Goal: Task Accomplishment & Management: Complete application form

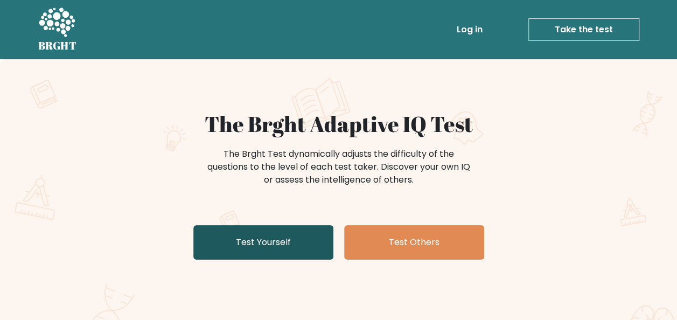
click at [329, 230] on link "Test Yourself" at bounding box center [263, 242] width 140 height 34
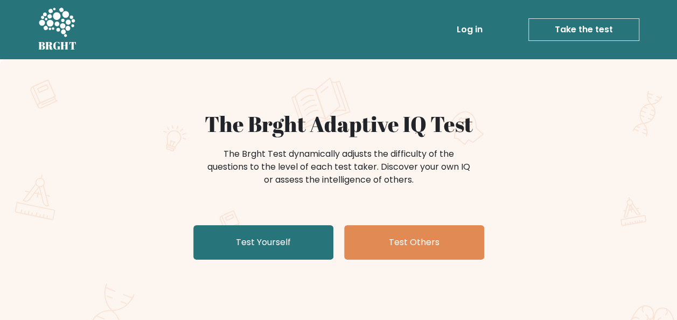
click at [543, 124] on h1 "The Brght Adaptive IQ Test" at bounding box center [339, 124] width 526 height 26
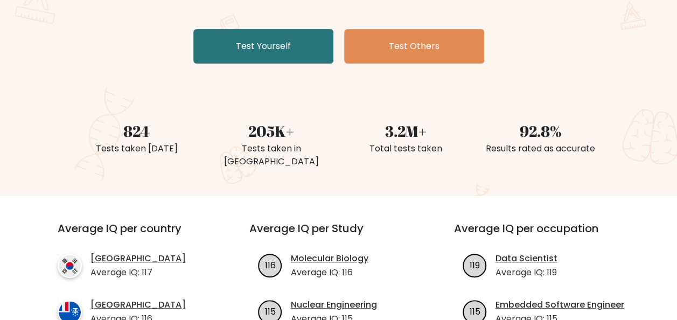
scroll to position [194, 0]
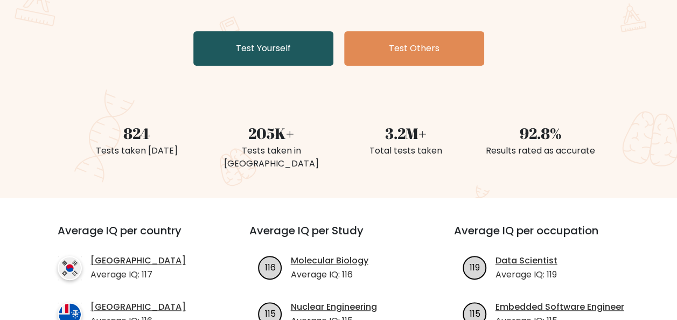
click at [312, 54] on link "Test Yourself" at bounding box center [263, 48] width 140 height 34
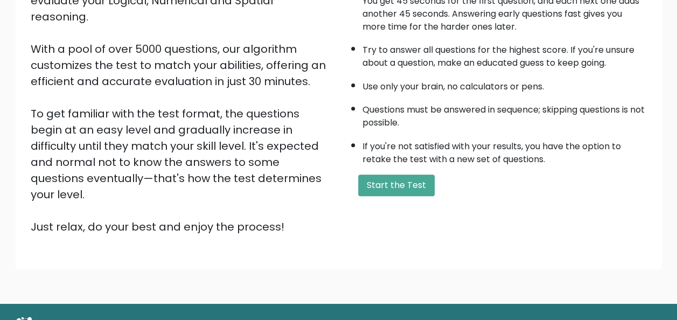
scroll to position [174, 0]
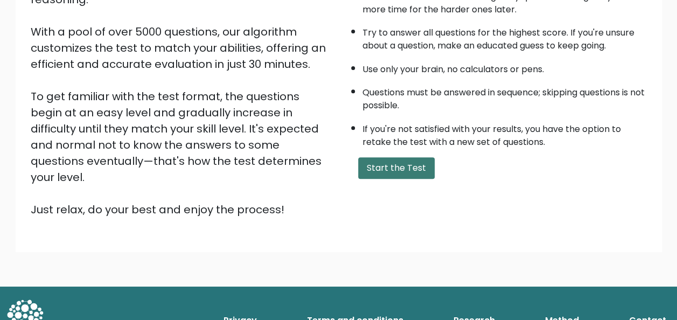
click at [411, 161] on button "Start the Test" at bounding box center [396, 168] width 77 height 22
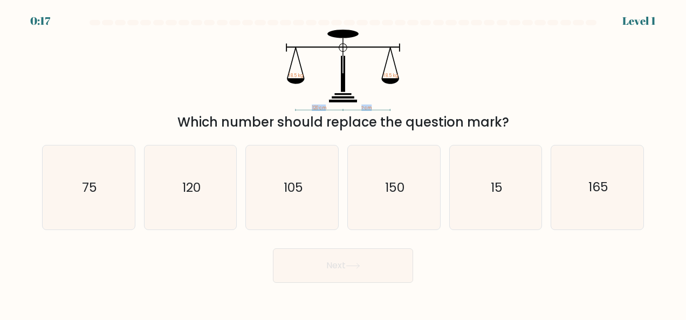
drag, startPoint x: 303, startPoint y: 108, endPoint x: 390, endPoint y: 102, distance: 86.4
click at [390, 102] on icon "120 cm ? cm 18.5 kg 18.5 kg" at bounding box center [342, 70] width 323 height 81
drag, startPoint x: 390, startPoint y: 102, endPoint x: 496, endPoint y: 60, distance: 114.7
click at [496, 60] on icon "120 cm ? cm 18.5 kg 18.5 kg" at bounding box center [342, 70] width 323 height 81
click at [211, 206] on icon "120" at bounding box center [190, 188] width 84 height 84
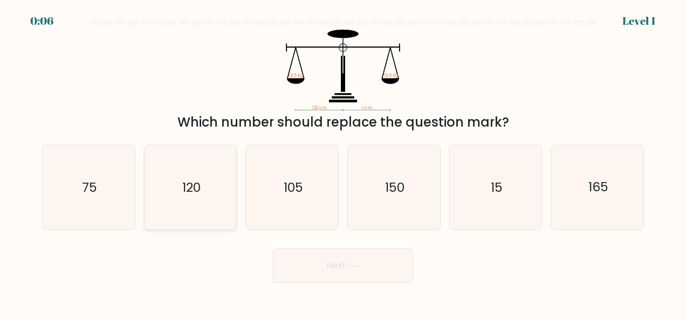
click at [343, 163] on input "b. 120" at bounding box center [343, 161] width 1 height 3
radio input "true"
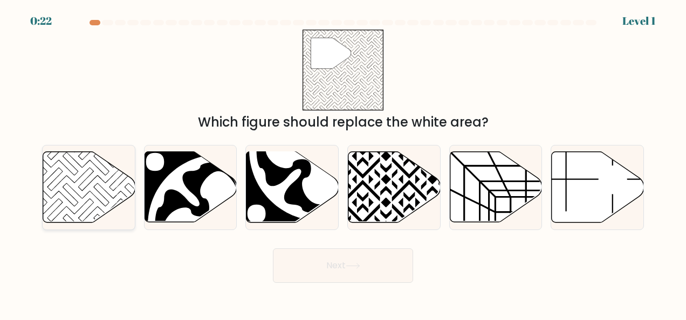
click at [70, 182] on icon at bounding box center [89, 187] width 92 height 71
click at [343, 163] on input "a." at bounding box center [343, 161] width 1 height 3
radio input "true"
click at [351, 260] on button "Next" at bounding box center [343, 265] width 140 height 34
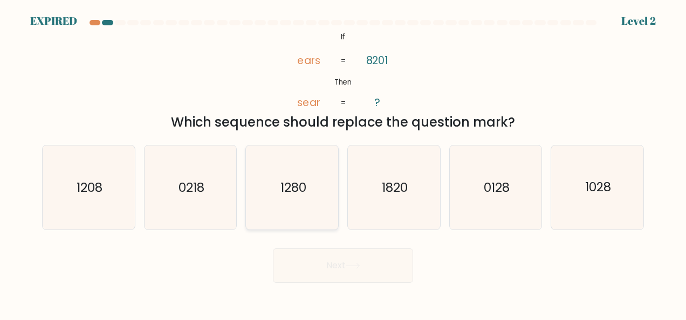
click at [290, 186] on text "1280" at bounding box center [293, 187] width 26 height 17
click at [343, 163] on input "c. 1280" at bounding box center [343, 161] width 1 height 3
radio input "true"
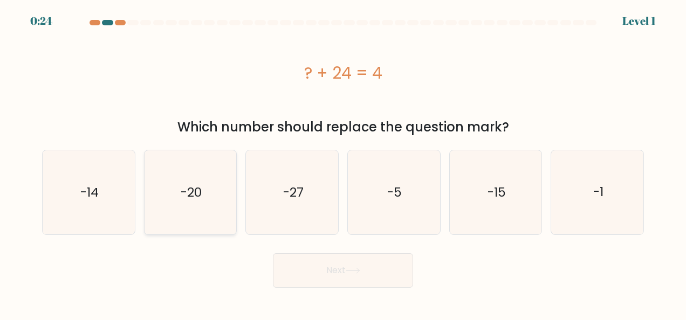
click at [214, 192] on icon "-20" at bounding box center [190, 192] width 84 height 84
click at [343, 163] on input "b. -20" at bounding box center [343, 161] width 1 height 3
radio input "true"
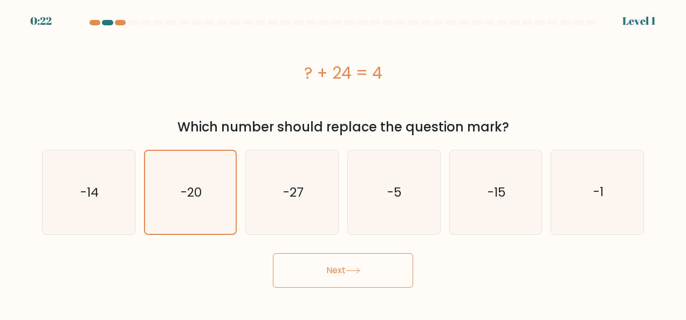
click at [344, 259] on button "Next" at bounding box center [343, 270] width 140 height 34
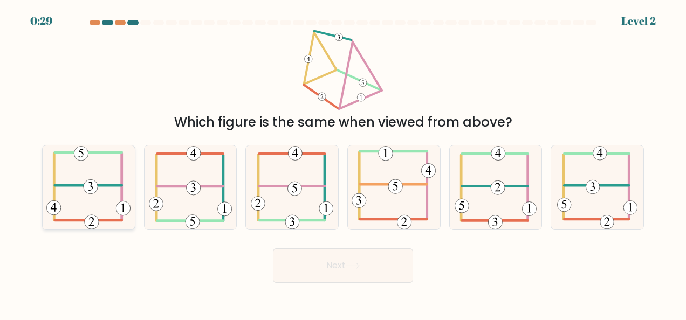
click at [90, 183] on 473 at bounding box center [91, 186] width 14 height 14
click at [343, 163] on input "a." at bounding box center [343, 161] width 1 height 3
radio input "true"
click at [317, 277] on button "Next" at bounding box center [343, 265] width 140 height 34
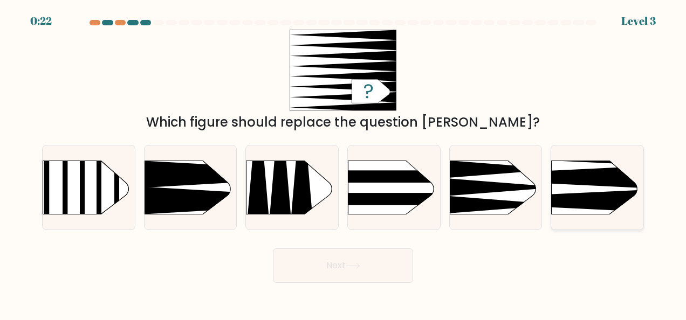
click at [584, 182] on icon at bounding box center [532, 176] width 240 height 23
click at [343, 163] on input "f." at bounding box center [343, 161] width 1 height 3
radio input "true"
click at [334, 271] on button "Next" at bounding box center [343, 265] width 140 height 34
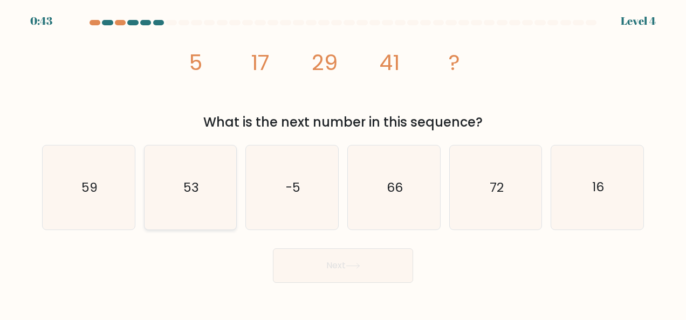
click at [196, 193] on text "53" at bounding box center [191, 187] width 16 height 17
click at [343, 163] on input "b. 53" at bounding box center [343, 161] width 1 height 3
radio input "true"
click at [338, 274] on button "Next" at bounding box center [343, 265] width 140 height 34
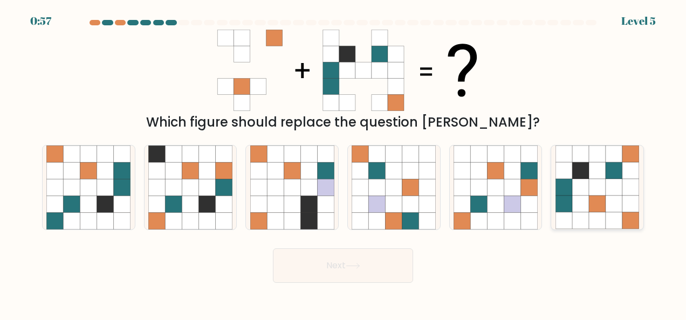
click at [617, 190] on icon at bounding box center [613, 187] width 17 height 17
click at [343, 163] on input "f." at bounding box center [343, 161] width 1 height 3
radio input "true"
click at [345, 258] on button "Next" at bounding box center [343, 265] width 140 height 34
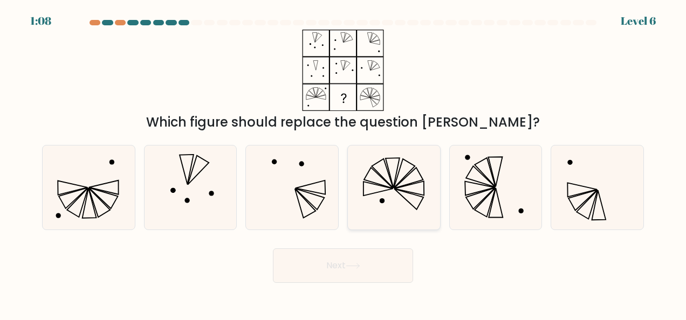
click at [387, 182] on icon at bounding box center [382, 173] width 21 height 29
click at [343, 163] on input "d." at bounding box center [343, 161] width 1 height 3
radio input "true"
click at [343, 258] on button "Next" at bounding box center [343, 265] width 140 height 34
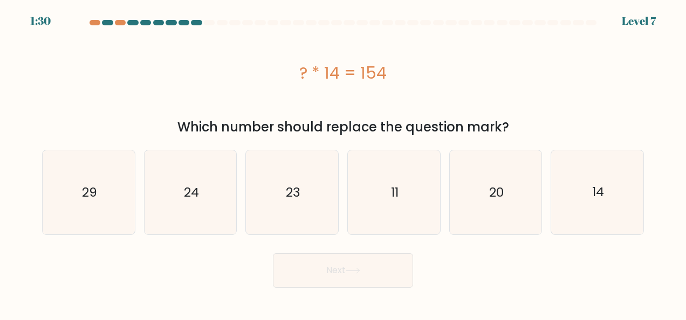
click at [280, 70] on div "? * 14 = 154" at bounding box center [342, 73] width 601 height 24
click at [422, 85] on div "? * 14 = 154" at bounding box center [342, 73] width 601 height 24
click at [398, 195] on text "11" at bounding box center [395, 192] width 8 height 17
click at [343, 163] on input "d. 11" at bounding box center [343, 161] width 1 height 3
radio input "true"
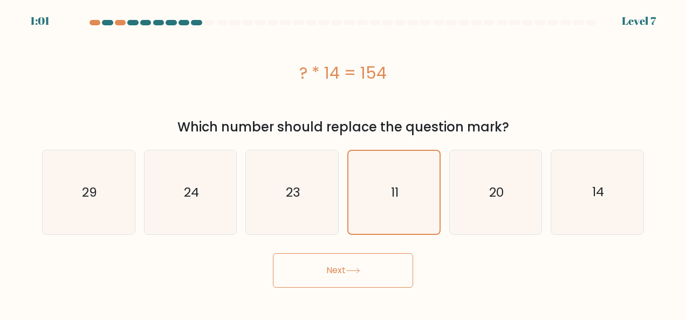
click at [354, 281] on button "Next" at bounding box center [343, 270] width 140 height 34
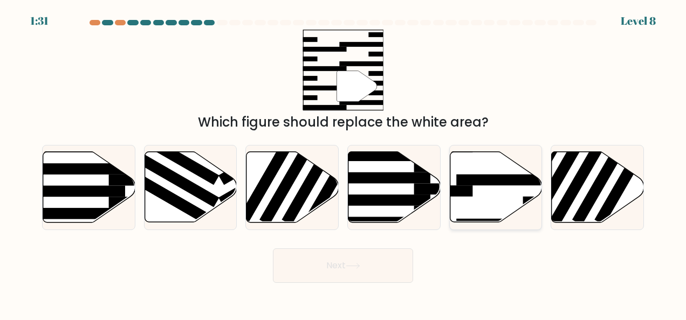
click at [502, 179] on rect at bounding box center [506, 180] width 100 height 11
click at [343, 163] on input "e." at bounding box center [343, 161] width 1 height 3
radio input "true"
click at [317, 272] on button "Next" at bounding box center [343, 265] width 140 height 34
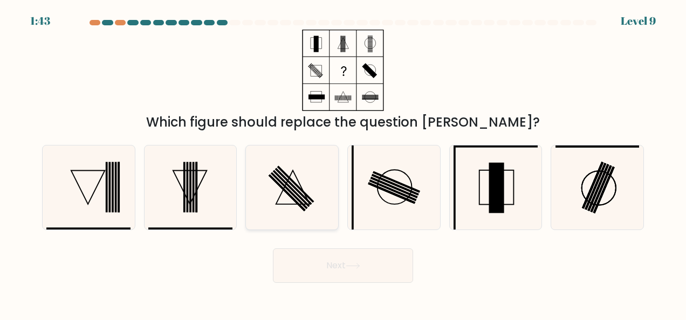
click at [303, 195] on icon at bounding box center [292, 188] width 84 height 84
click at [343, 163] on input "c." at bounding box center [343, 161] width 1 height 3
radio input "true"
click at [346, 258] on button "Next" at bounding box center [343, 265] width 140 height 34
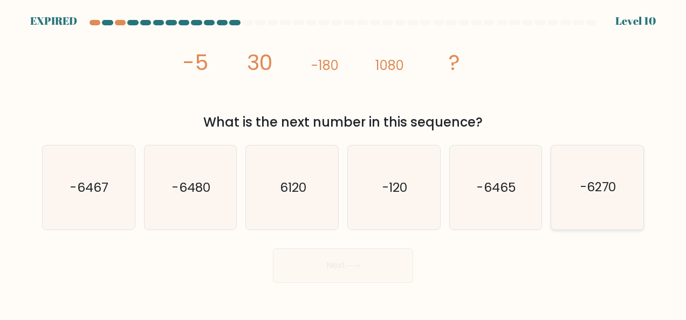
click at [614, 205] on icon "-6270" at bounding box center [597, 188] width 84 height 84
click at [343, 163] on input "f. -6270" at bounding box center [343, 161] width 1 height 3
radio input "true"
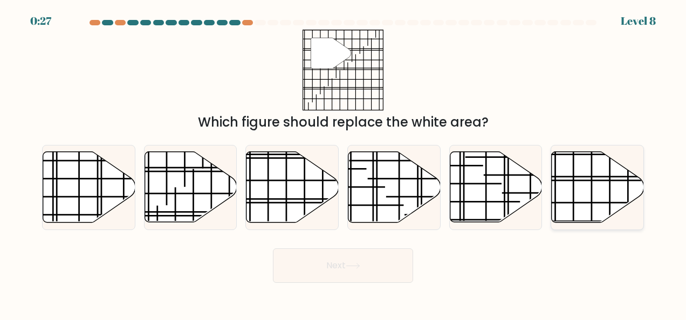
click at [584, 181] on icon at bounding box center [597, 187] width 92 height 71
click at [343, 163] on input "f." at bounding box center [343, 161] width 1 height 3
radio input "true"
click at [378, 269] on button "Next" at bounding box center [343, 265] width 140 height 34
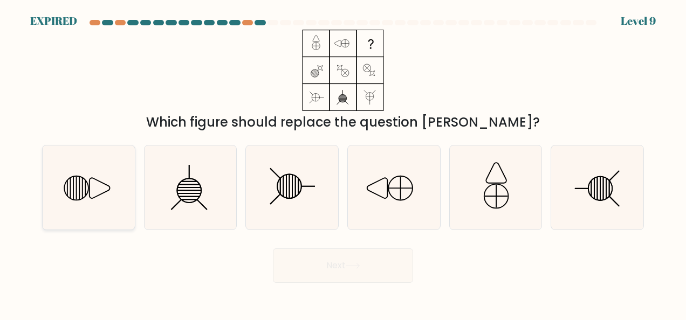
click at [103, 202] on icon at bounding box center [88, 188] width 84 height 84
click at [343, 163] on input "a." at bounding box center [343, 161] width 1 height 3
radio input "true"
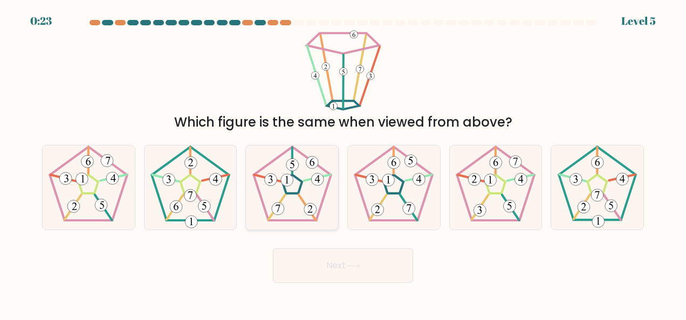
click at [309, 211] on icon at bounding box center [309, 209] width 5 height 8
click at [343, 163] on input "c." at bounding box center [343, 161] width 1 height 3
radio input "true"
click at [356, 271] on button "Next" at bounding box center [343, 265] width 140 height 34
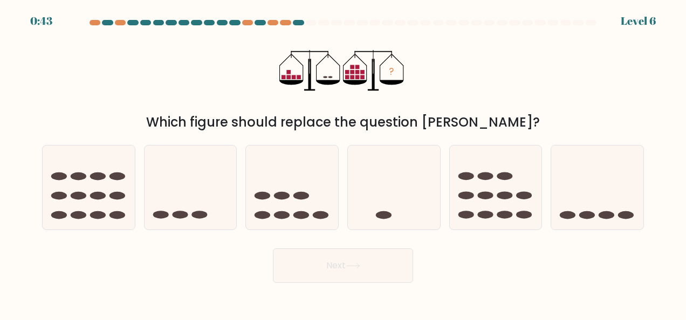
click at [531, 68] on div "? Which figure should replace the question mark?" at bounding box center [343, 81] width 614 height 102
click at [204, 190] on icon at bounding box center [190, 187] width 92 height 76
click at [343, 163] on input "b." at bounding box center [343, 161] width 1 height 3
radio input "true"
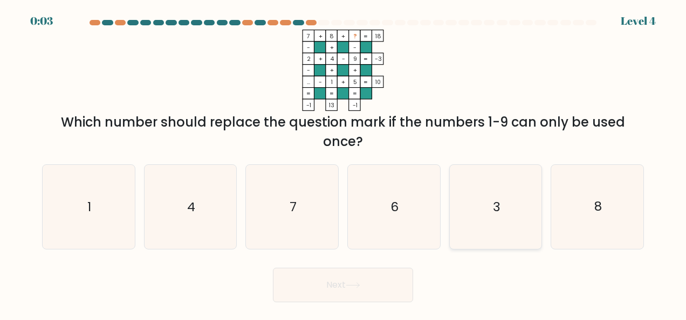
click at [503, 238] on icon "3" at bounding box center [495, 207] width 84 height 84
click at [343, 163] on input "e. 3" at bounding box center [343, 161] width 1 height 3
radio input "true"
click at [358, 290] on button "Next" at bounding box center [343, 285] width 140 height 34
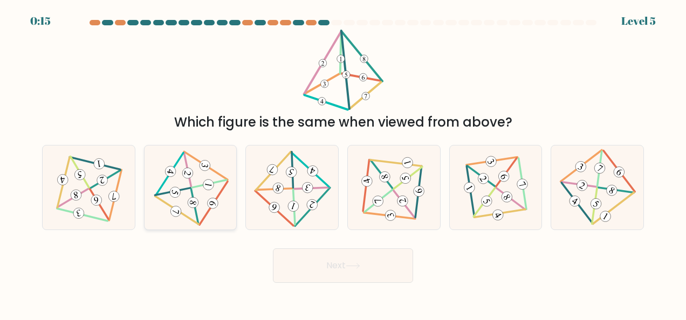
click at [208, 184] on 711 at bounding box center [209, 184] width 12 height 12
click at [343, 163] on input "b." at bounding box center [343, 161] width 1 height 3
radio input "true"
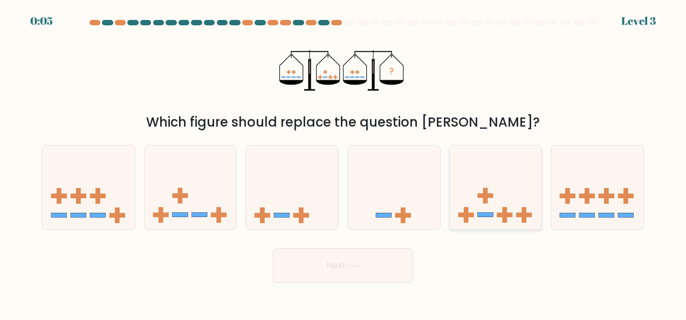
click at [490, 191] on icon at bounding box center [495, 187] width 92 height 76
click at [343, 163] on input "e." at bounding box center [343, 161] width 1 height 3
radio input "true"
click at [376, 266] on button "Next" at bounding box center [343, 265] width 140 height 34
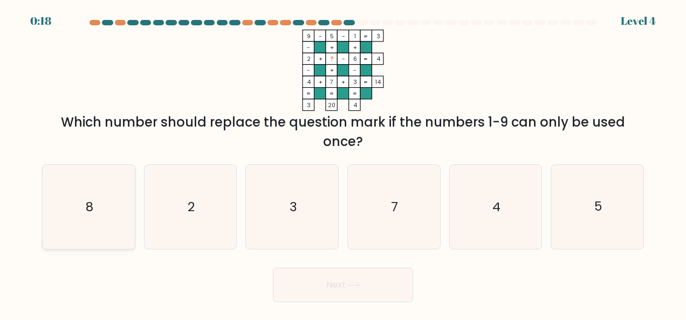
click at [101, 208] on icon "8" at bounding box center [88, 207] width 84 height 84
click at [343, 163] on input "a. 8" at bounding box center [343, 161] width 1 height 3
radio input "true"
click at [347, 275] on button "Next" at bounding box center [343, 285] width 140 height 34
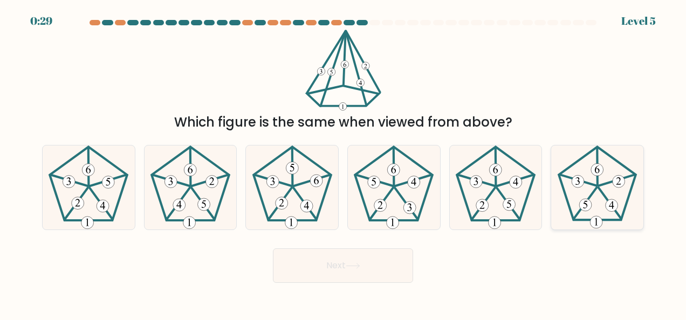
click at [597, 196] on icon at bounding box center [597, 188] width 84 height 84
click at [343, 163] on input "f." at bounding box center [343, 161] width 1 height 3
radio input "true"
click at [349, 265] on icon at bounding box center [352, 266] width 15 height 6
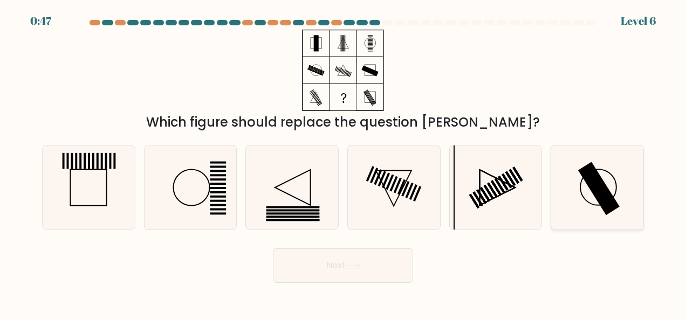
click at [593, 197] on icon at bounding box center [597, 188] width 84 height 84
click at [343, 163] on input "f." at bounding box center [343, 161] width 1 height 3
radio input "true"
click at [368, 265] on button "Next" at bounding box center [343, 265] width 140 height 34
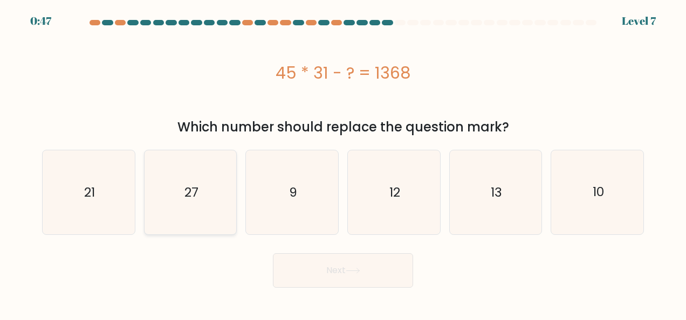
click at [206, 199] on icon "27" at bounding box center [190, 192] width 84 height 84
click at [343, 163] on input "b. 27" at bounding box center [343, 161] width 1 height 3
radio input "true"
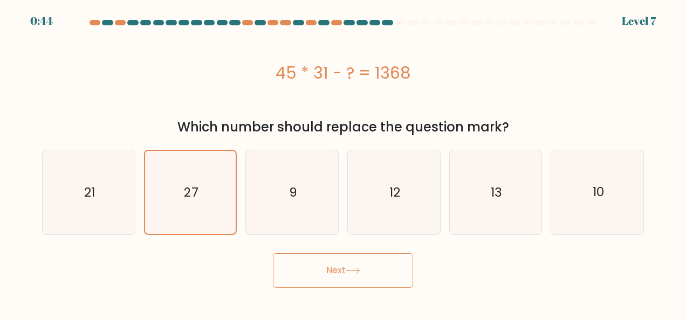
click at [335, 275] on button "Next" at bounding box center [343, 270] width 140 height 34
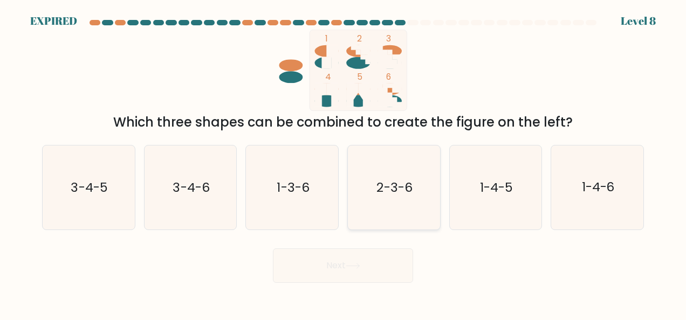
click at [394, 185] on text "2-3-6" at bounding box center [395, 187] width 36 height 17
click at [343, 163] on input "d. 2-3-6" at bounding box center [343, 161] width 1 height 3
radio input "true"
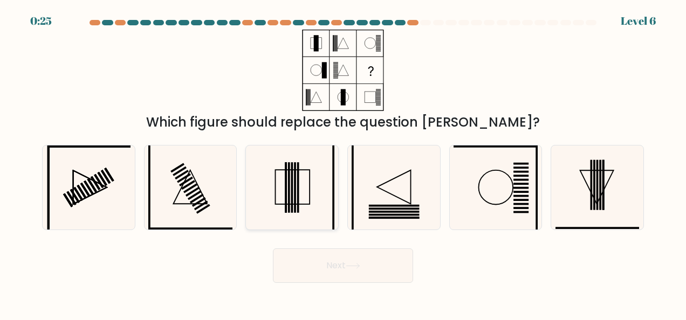
click at [297, 188] on rect at bounding box center [297, 187] width 2 height 50
click at [343, 163] on input "c." at bounding box center [343, 161] width 1 height 3
radio input "true"
click at [340, 258] on button "Next" at bounding box center [343, 265] width 140 height 34
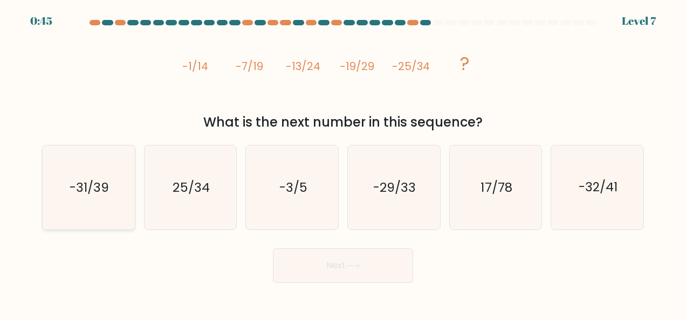
click at [82, 200] on icon "-31/39" at bounding box center [88, 188] width 84 height 84
click at [343, 163] on input "a. -31/39" at bounding box center [343, 161] width 1 height 3
radio input "true"
click at [340, 263] on button "Next" at bounding box center [343, 265] width 140 height 34
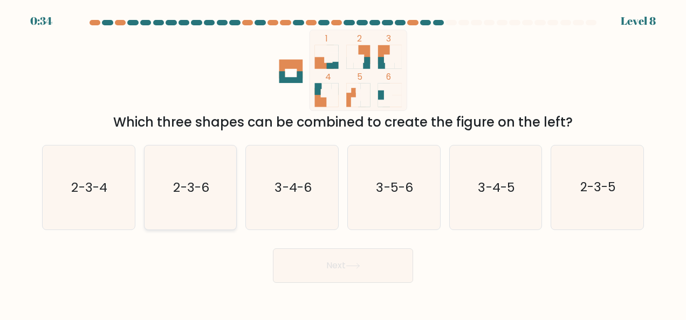
click at [176, 206] on icon "2-3-6" at bounding box center [190, 188] width 84 height 84
click at [343, 163] on input "b. 2-3-6" at bounding box center [343, 161] width 1 height 3
radio input "true"
click at [354, 254] on button "Next" at bounding box center [343, 265] width 140 height 34
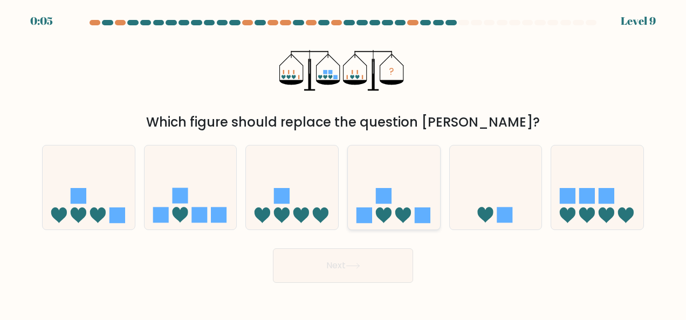
click at [396, 178] on icon at bounding box center [394, 187] width 92 height 76
click at [343, 163] on input "d." at bounding box center [343, 161] width 1 height 3
radio input "true"
click at [188, 183] on icon at bounding box center [190, 187] width 92 height 76
click at [343, 163] on input "b." at bounding box center [343, 161] width 1 height 3
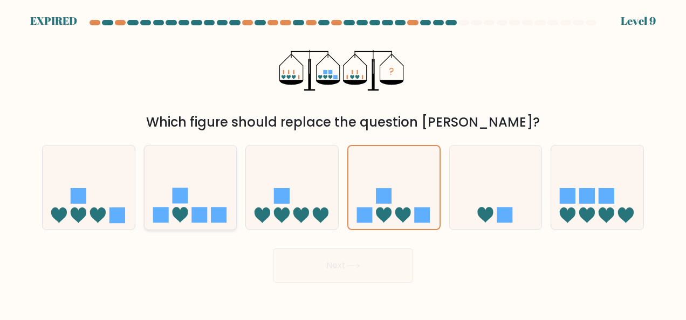
radio input "true"
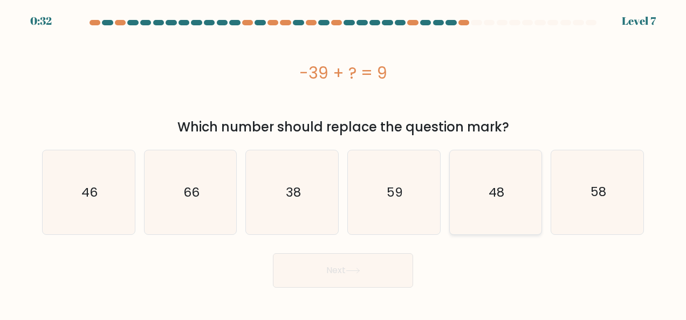
click at [484, 200] on icon "48" at bounding box center [495, 192] width 84 height 84
click at [343, 163] on input "e. 48" at bounding box center [343, 161] width 1 height 3
radio input "true"
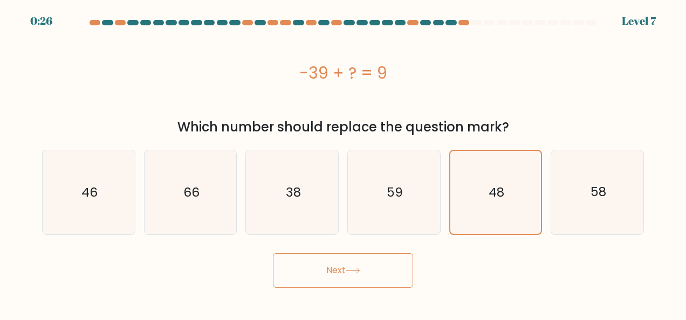
click at [349, 259] on button "Next" at bounding box center [343, 270] width 140 height 34
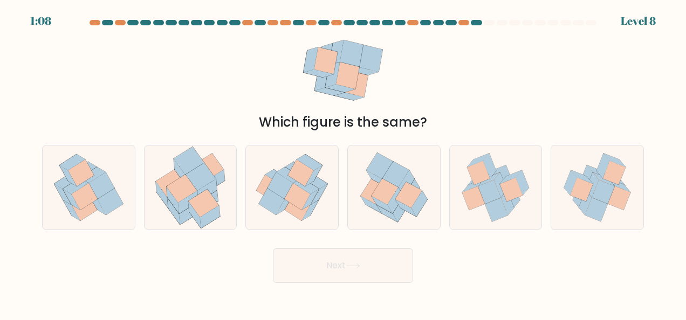
click at [494, 276] on div "Next" at bounding box center [343, 263] width 614 height 40
click at [91, 202] on icon at bounding box center [85, 196] width 26 height 26
click at [343, 163] on input "a." at bounding box center [343, 161] width 1 height 3
radio input "true"
click at [319, 266] on button "Next" at bounding box center [343, 265] width 140 height 34
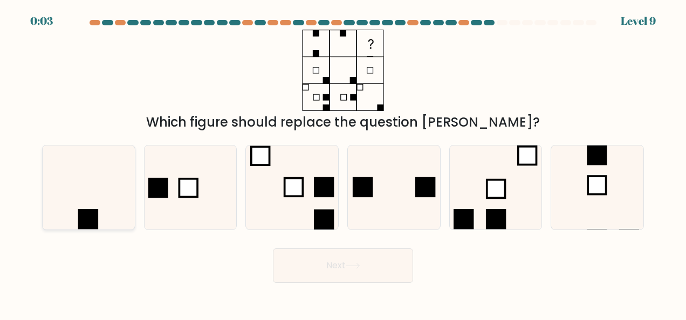
click at [60, 192] on icon at bounding box center [88, 188] width 84 height 84
click at [343, 163] on input "a." at bounding box center [343, 161] width 1 height 3
radio input "true"
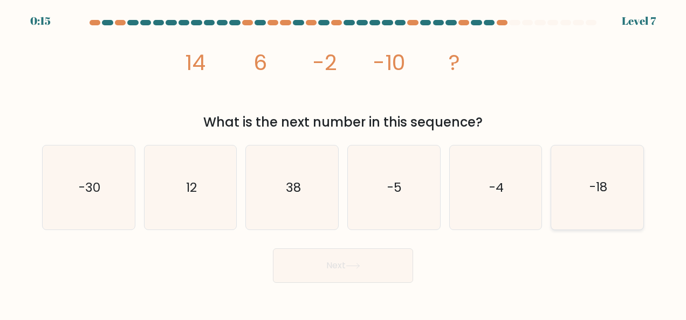
click at [575, 172] on icon "-18" at bounding box center [597, 188] width 84 height 84
click at [343, 163] on input "f. -18" at bounding box center [343, 161] width 1 height 3
radio input "true"
click at [403, 253] on button "Next" at bounding box center [343, 265] width 140 height 34
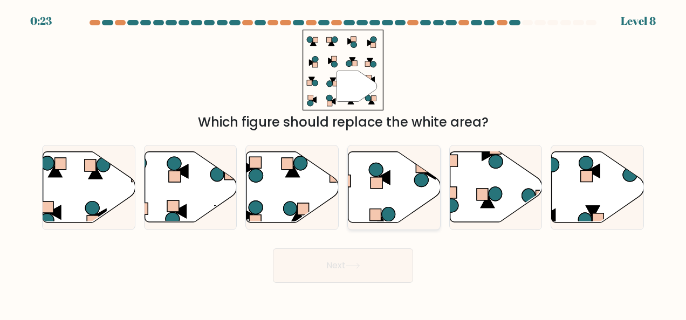
click at [372, 204] on icon at bounding box center [394, 187] width 92 height 71
click at [343, 163] on input "d." at bounding box center [343, 161] width 1 height 3
radio input "true"
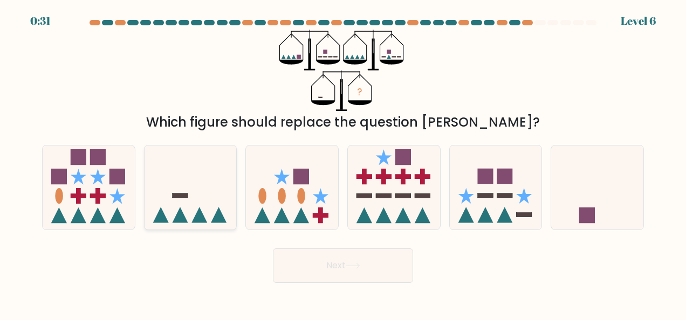
click at [212, 180] on icon at bounding box center [190, 187] width 92 height 76
click at [343, 163] on input "b." at bounding box center [343, 161] width 1 height 3
radio input "true"
click at [603, 199] on icon at bounding box center [597, 187] width 92 height 76
click at [343, 163] on input "f." at bounding box center [343, 161] width 1 height 3
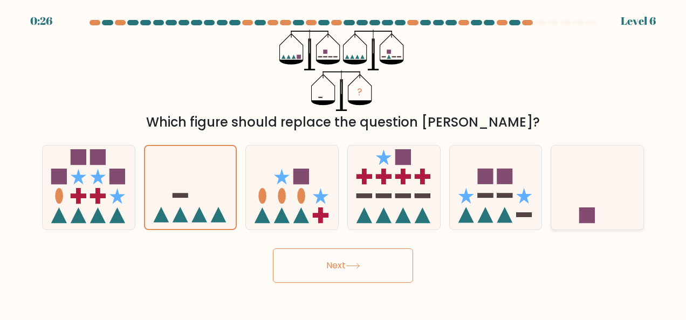
radio input "true"
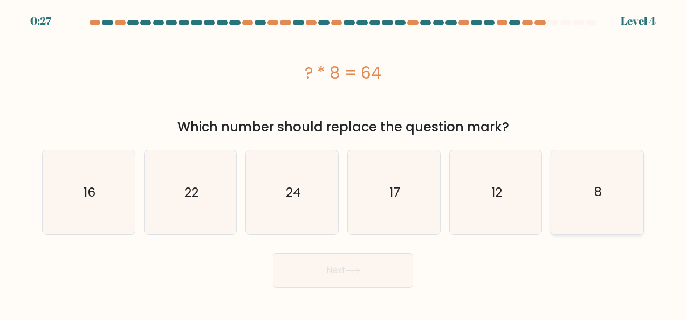
click at [620, 209] on icon "8" at bounding box center [597, 192] width 84 height 84
click at [343, 163] on input "f. 8" at bounding box center [343, 161] width 1 height 3
radio input "true"
click at [395, 267] on button "Next" at bounding box center [343, 270] width 140 height 34
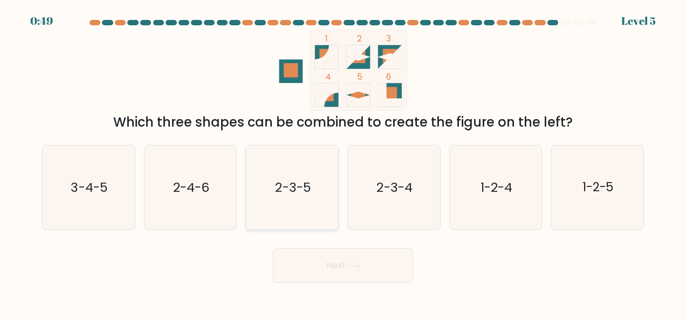
click at [301, 170] on icon "2-3-5" at bounding box center [292, 188] width 84 height 84
click at [343, 163] on input "c. 2-3-5" at bounding box center [343, 161] width 1 height 3
radio input "true"
click at [346, 268] on button "Next" at bounding box center [343, 265] width 140 height 34
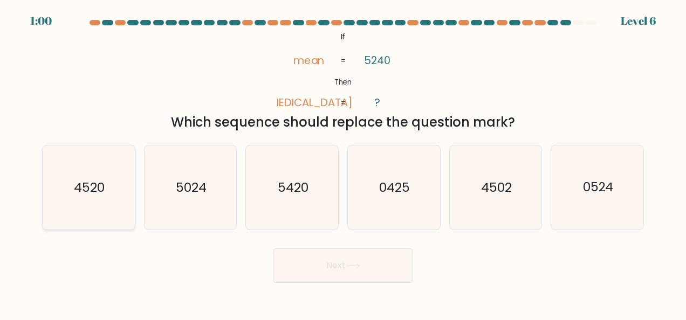
click at [82, 203] on icon "4520" at bounding box center [88, 188] width 84 height 84
click at [343, 163] on input "a. 4520" at bounding box center [343, 161] width 1 height 3
radio input "true"
click at [359, 258] on button "Next" at bounding box center [343, 265] width 140 height 34
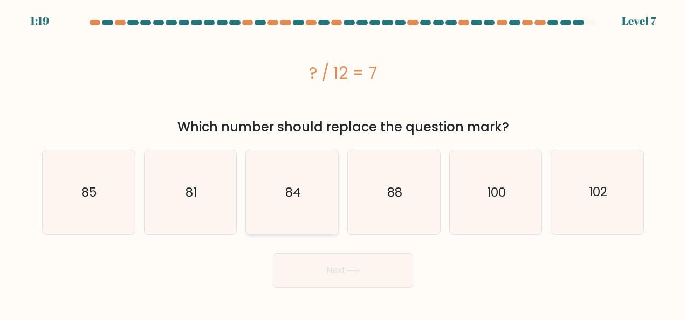
click at [280, 195] on icon "84" at bounding box center [292, 192] width 84 height 84
click at [343, 163] on input "c. 84" at bounding box center [343, 161] width 1 height 3
radio input "true"
click at [352, 268] on icon at bounding box center [352, 271] width 15 height 6
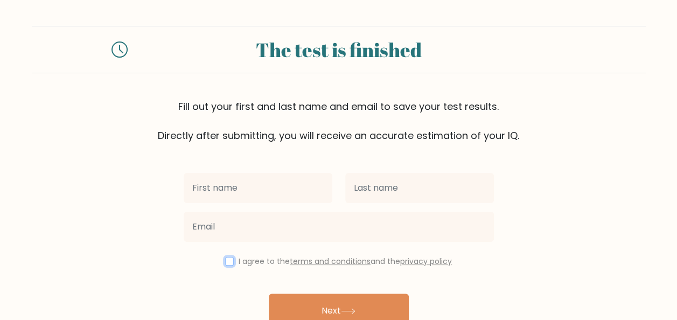
click at [225, 264] on input "checkbox" at bounding box center [229, 261] width 9 height 9
checkbox input "true"
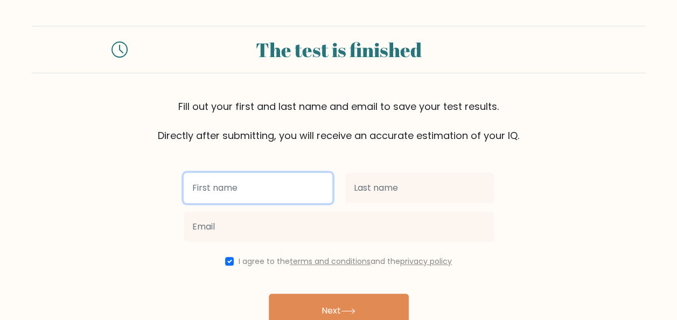
click at [232, 182] on input "text" at bounding box center [258, 188] width 149 height 30
type input "Rita"
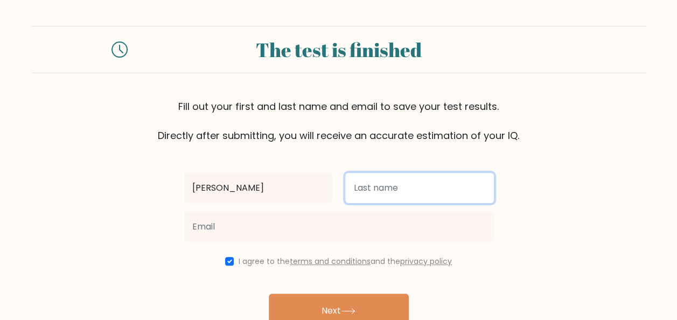
click at [370, 188] on input "text" at bounding box center [419, 188] width 149 height 30
type input "Siao"
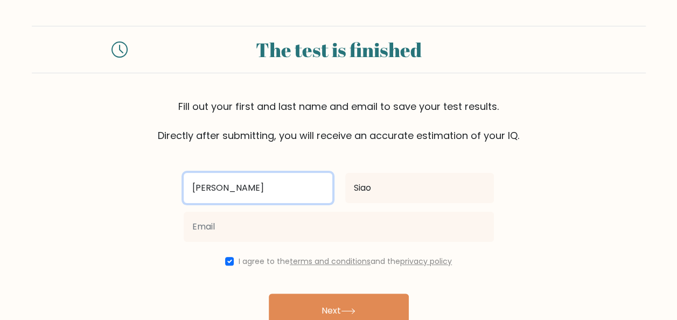
click at [188, 185] on input "Rita" at bounding box center [258, 188] width 149 height 30
type input "Maria Rita"
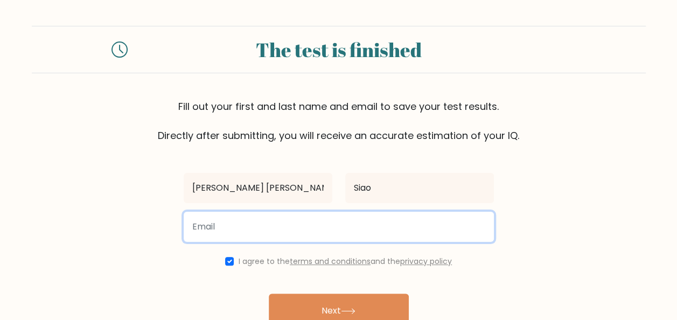
click at [283, 230] on input "email" at bounding box center [339, 227] width 310 height 30
type input "rita.siao22@gmail.com"
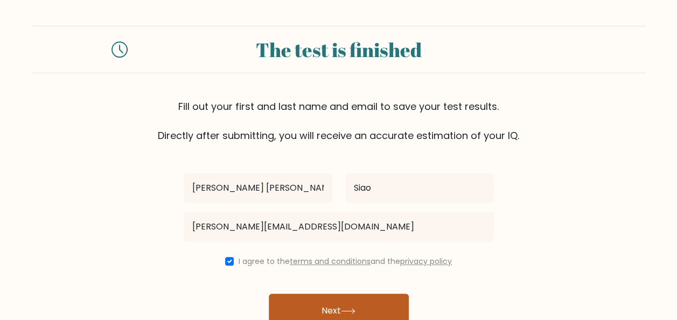
click at [351, 301] on button "Next" at bounding box center [339, 311] width 140 height 34
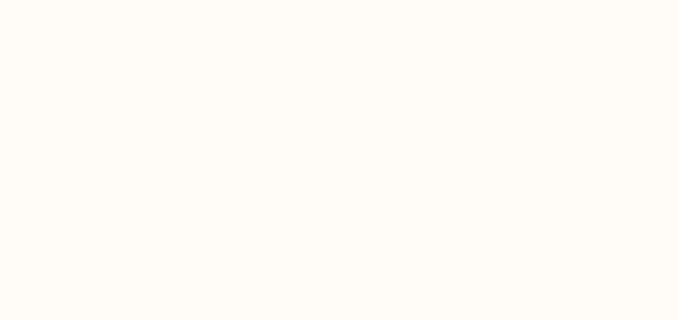
select select "PH"
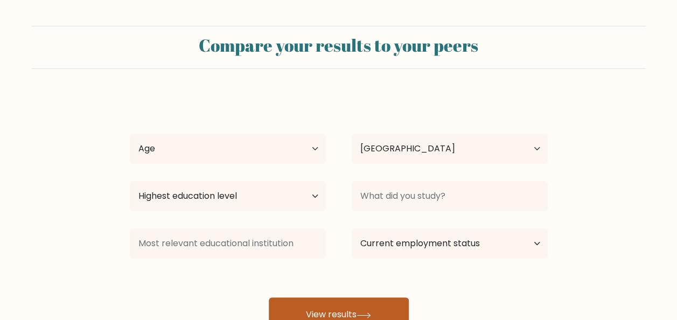
click at [378, 307] on button "View results" at bounding box center [339, 314] width 140 height 34
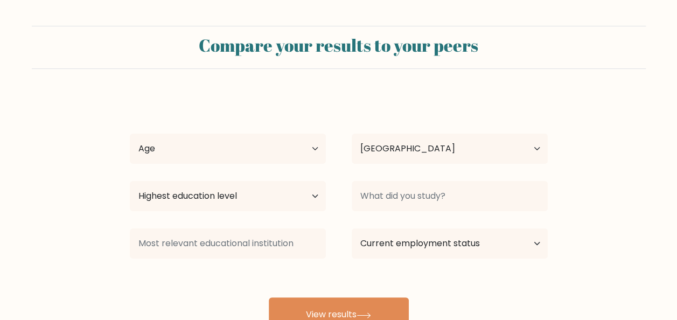
click at [655, 86] on form "Compare your results to your peers [PERSON_NAME] Age Under [DEMOGRAPHIC_DATA] […" at bounding box center [338, 179] width 677 height 306
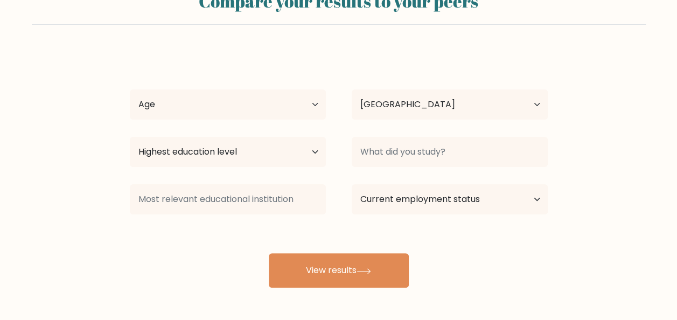
scroll to position [43, 0]
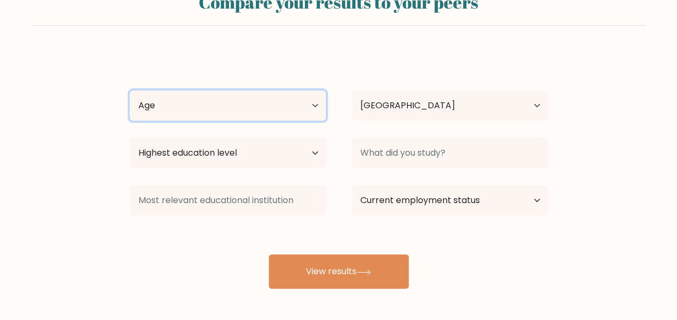
click at [293, 106] on select "Age Under 18 years old 18-24 years old 25-34 years old 35-44 years old 45-54 ye…" at bounding box center [228, 106] width 196 height 30
select select "35_44"
click at [130, 91] on select "Age Under 18 years old 18-24 years old 25-34 years old 35-44 years old 45-54 ye…" at bounding box center [228, 106] width 196 height 30
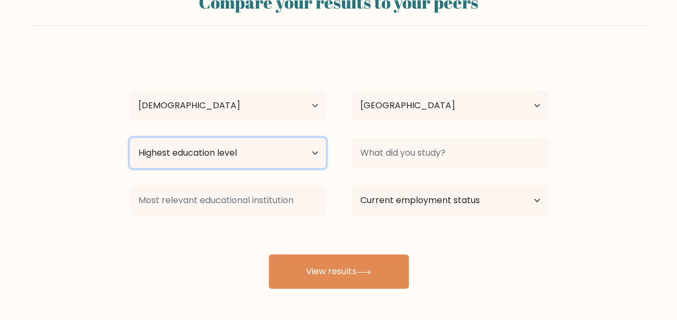
click at [251, 145] on select "Highest education level No schooling Primary Lower Secondary Upper Secondary Oc…" at bounding box center [228, 153] width 196 height 30
select select "bachelors_degree"
click at [130, 138] on select "Highest education level No schooling Primary Lower Secondary Upper Secondary Oc…" at bounding box center [228, 153] width 196 height 30
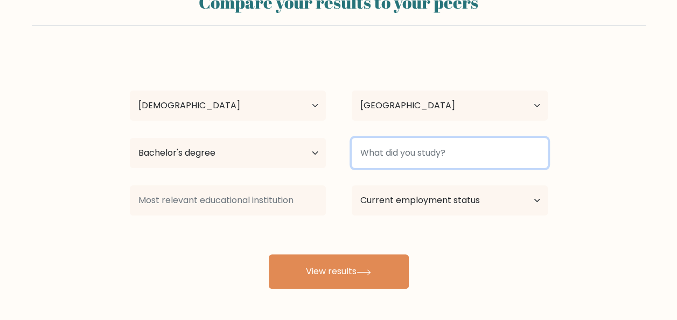
click at [414, 167] on input at bounding box center [450, 153] width 196 height 30
type input "D"
type input "DMD"
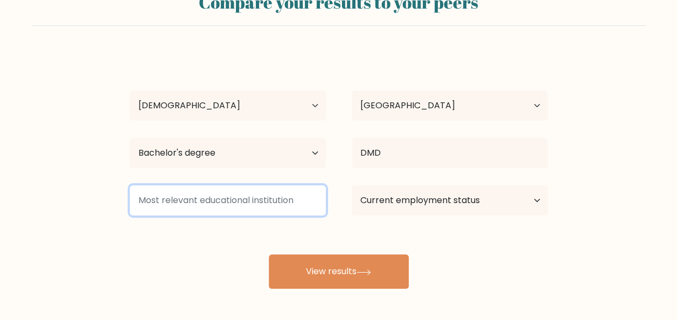
click at [269, 191] on input at bounding box center [228, 200] width 196 height 30
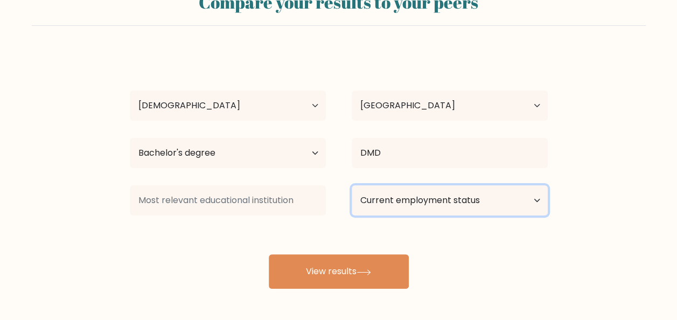
click at [432, 205] on select "Current employment status Employed Student Retired Other / prefer not to answer" at bounding box center [450, 200] width 196 height 30
click at [352, 185] on select "Current employment status Employed Student Retired Other / prefer not to answer" at bounding box center [450, 200] width 196 height 30
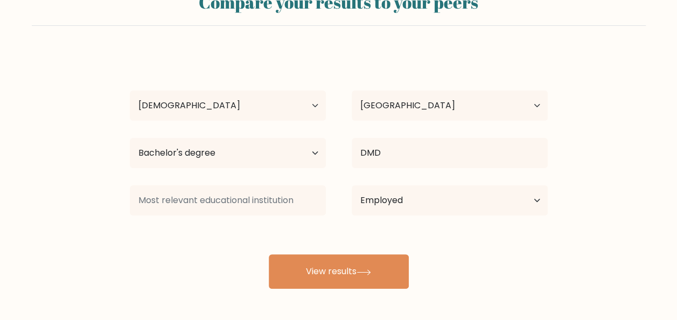
click at [400, 217] on div "Current employment status Employed Student Retired Other / prefer not to answer" at bounding box center [450, 200] width 222 height 39
click at [400, 209] on select "Current employment status Employed Student Retired Other / prefer not to answer" at bounding box center [450, 200] width 196 height 30
select select "other"
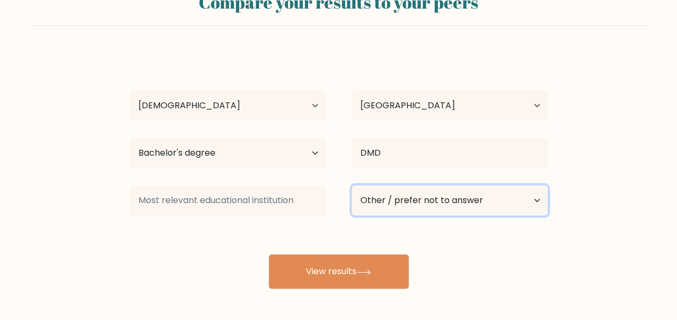
click at [352, 185] on select "Current employment status Employed Student Retired Other / prefer not to answer" at bounding box center [450, 200] width 196 height 30
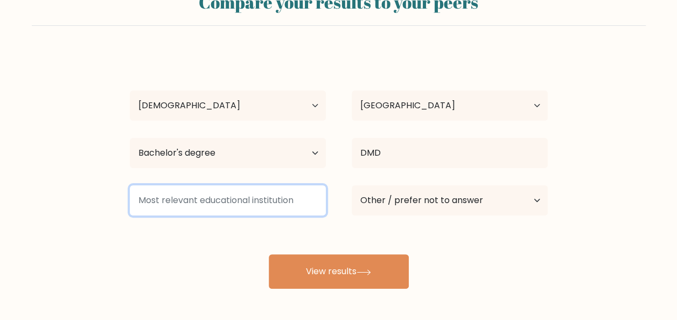
click at [203, 199] on input at bounding box center [228, 200] width 196 height 30
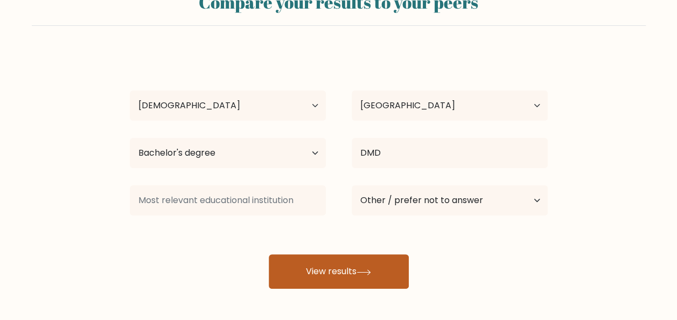
click at [334, 262] on button "View results" at bounding box center [339, 271] width 140 height 34
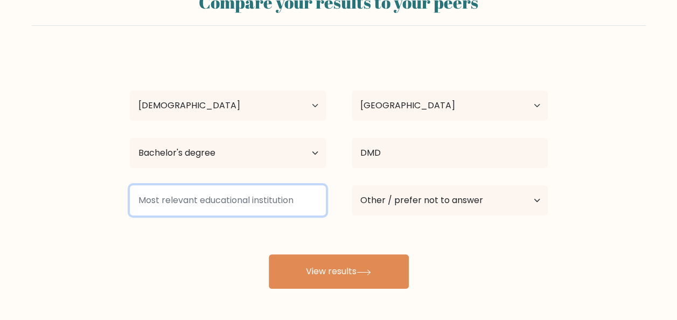
click at [232, 205] on input at bounding box center [228, 200] width 196 height 30
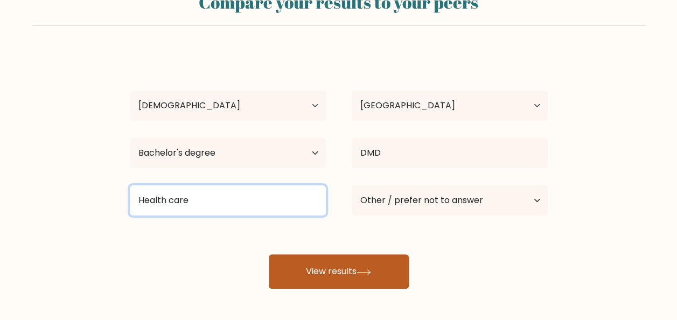
type input "Health care"
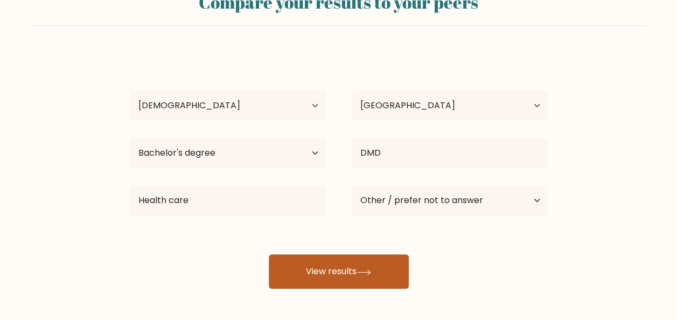
click at [326, 271] on button "View results" at bounding box center [339, 271] width 140 height 34
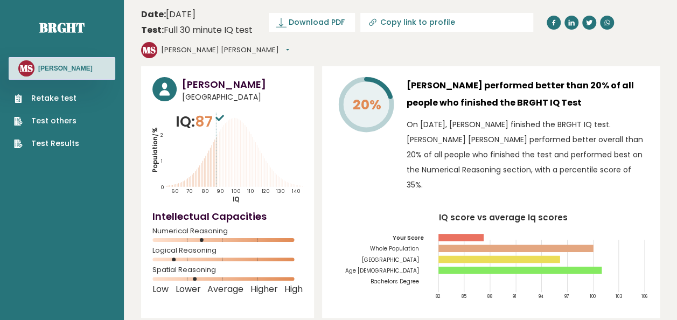
click at [322, 226] on div "20% [PERSON_NAME] performed better than 20% of all people who finished the BRGH…" at bounding box center [491, 192] width 338 height 252
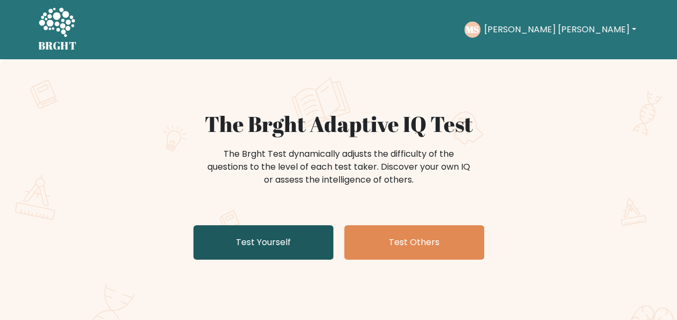
click at [297, 231] on link "Test Yourself" at bounding box center [263, 242] width 140 height 34
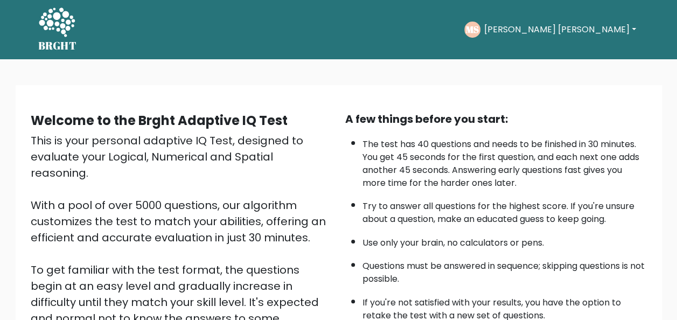
click at [597, 30] on button "[PERSON_NAME] [PERSON_NAME]" at bounding box center [560, 30] width 158 height 14
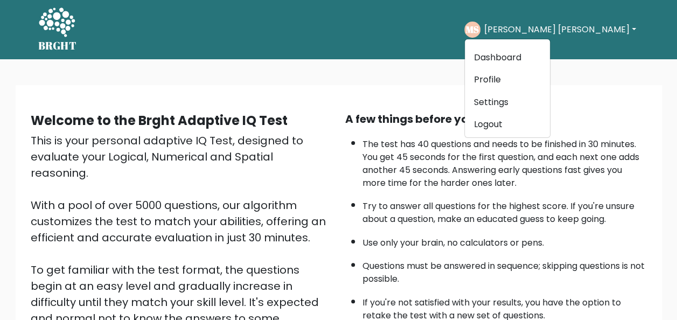
click at [489, 50] on div "BRGHT BRGHT Take the test MS [PERSON_NAME] [PERSON_NAME] Dashboard Profile Sett…" at bounding box center [339, 29] width 614 height 51
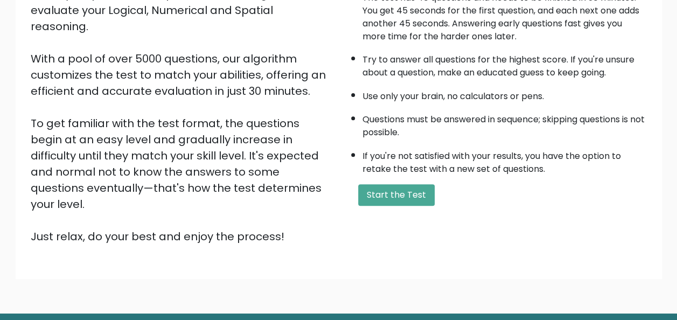
scroll to position [174, 0]
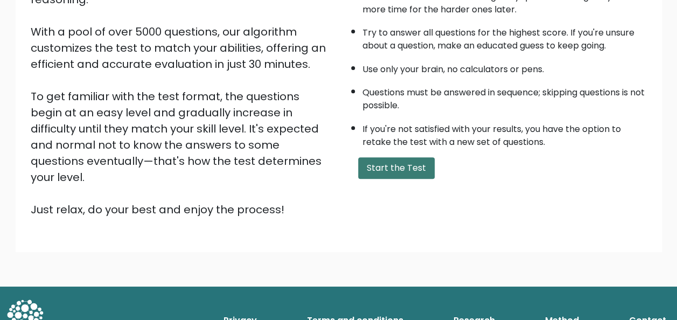
click at [391, 174] on button "Start the Test" at bounding box center [396, 168] width 77 height 22
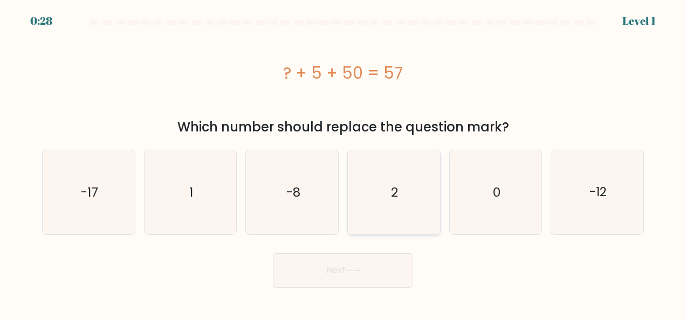
click at [404, 181] on icon "2" at bounding box center [393, 192] width 84 height 84
click at [343, 163] on input "d. 2" at bounding box center [343, 161] width 1 height 3
radio input "true"
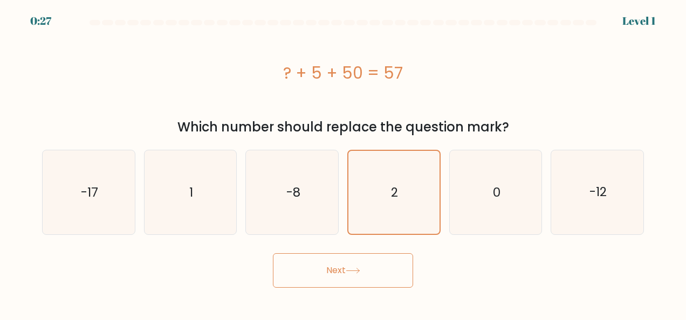
click at [348, 268] on button "Next" at bounding box center [343, 270] width 140 height 34
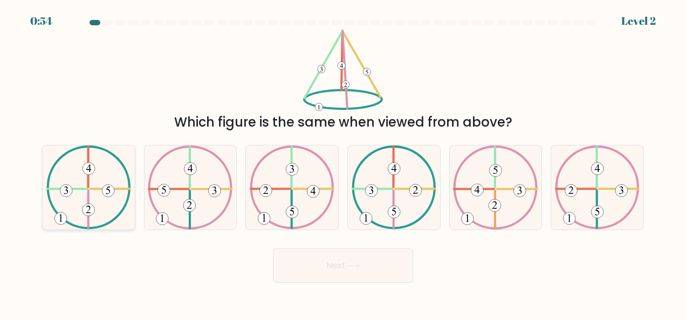
click at [96, 183] on icon at bounding box center [88, 188] width 85 height 84
click at [343, 163] on input "a." at bounding box center [343, 161] width 1 height 3
radio input "true"
click at [344, 259] on button "Next" at bounding box center [343, 265] width 140 height 34
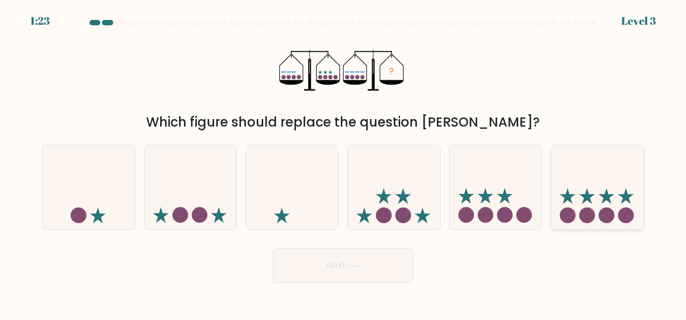
click at [583, 192] on icon at bounding box center [597, 187] width 92 height 76
click at [343, 163] on input "f." at bounding box center [343, 161] width 1 height 3
radio input "true"
click at [372, 264] on button "Next" at bounding box center [343, 265] width 140 height 34
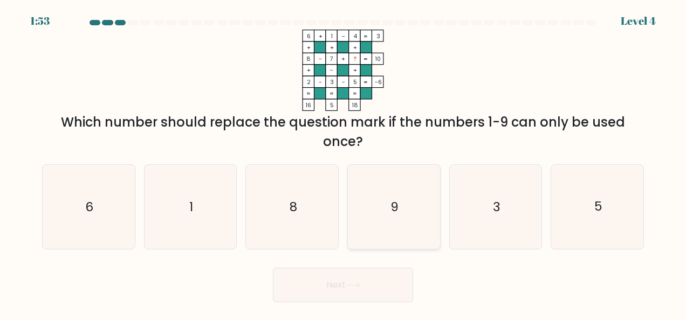
click at [406, 221] on icon "9" at bounding box center [393, 207] width 84 height 84
click at [343, 163] on input "d. 9" at bounding box center [343, 161] width 1 height 3
radio input "true"
click at [382, 288] on button "Next" at bounding box center [343, 285] width 140 height 34
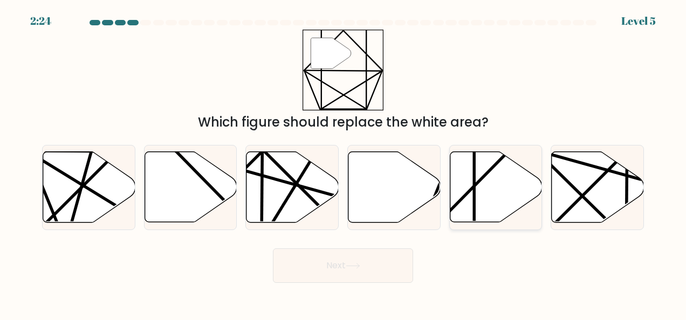
click at [486, 178] on icon at bounding box center [495, 187] width 92 height 71
click at [343, 163] on input "e." at bounding box center [343, 161] width 1 height 3
radio input "true"
click at [348, 257] on button "Next" at bounding box center [343, 265] width 140 height 34
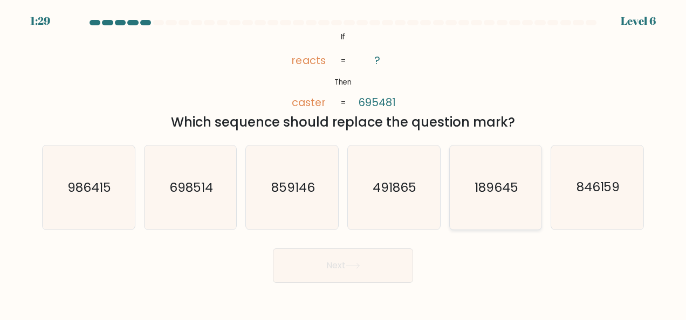
click at [496, 180] on text "189645" at bounding box center [496, 187] width 44 height 17
click at [343, 163] on input "e. 189645" at bounding box center [343, 161] width 1 height 3
radio input "true"
click at [355, 260] on button "Next" at bounding box center [343, 265] width 140 height 34
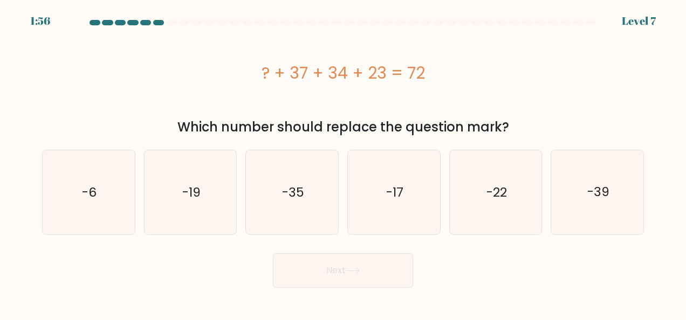
click at [476, 88] on div "? + 37 + 34 + 23 = 72" at bounding box center [342, 73] width 601 height 86
click at [486, 195] on text "-22" at bounding box center [496, 192] width 20 height 17
click at [343, 163] on input "e. -22" at bounding box center [343, 161] width 1 height 3
radio input "true"
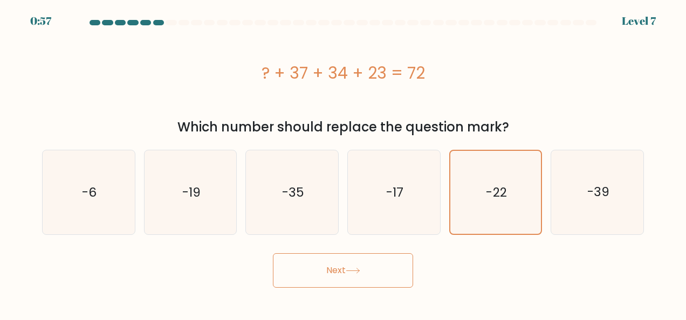
click at [375, 271] on button "Next" at bounding box center [343, 270] width 140 height 34
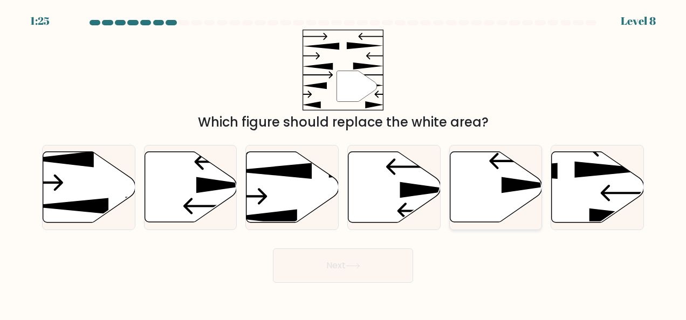
click at [506, 183] on icon at bounding box center [529, 185] width 56 height 16
click at [343, 163] on input "e." at bounding box center [343, 161] width 1 height 3
radio input "true"
click at [356, 260] on button "Next" at bounding box center [343, 265] width 140 height 34
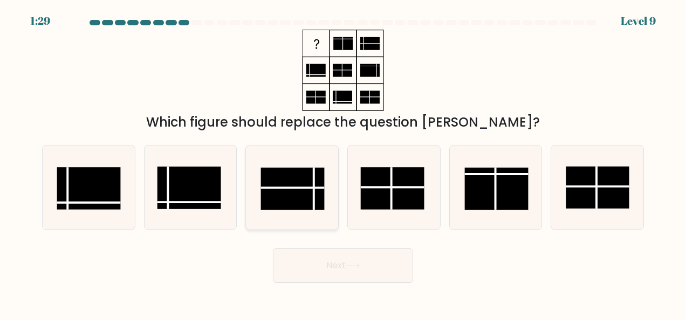
click at [301, 183] on rect at bounding box center [292, 189] width 64 height 42
click at [343, 163] on input "c." at bounding box center [343, 161] width 1 height 3
radio input "true"
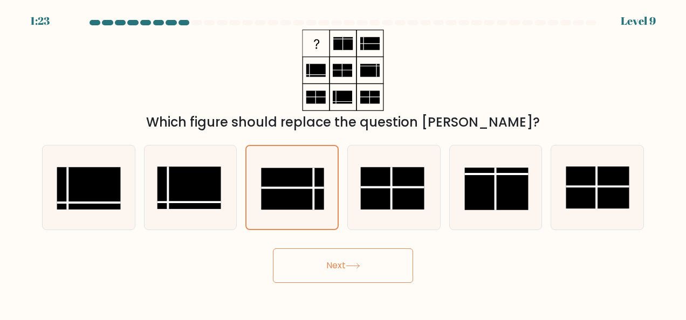
click at [368, 267] on button "Next" at bounding box center [343, 265] width 140 height 34
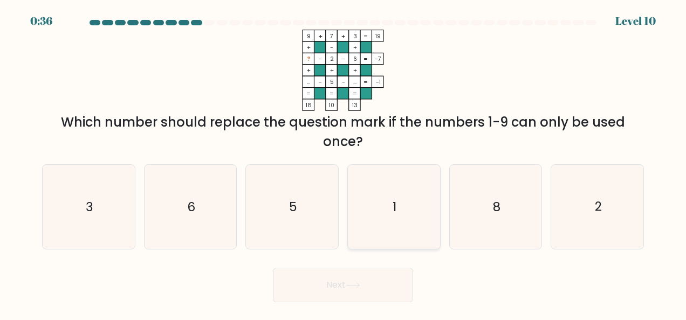
click at [402, 204] on icon "1" at bounding box center [393, 207] width 84 height 84
click at [343, 163] on input "d. 1" at bounding box center [343, 161] width 1 height 3
radio input "true"
click at [340, 289] on button "Next" at bounding box center [343, 285] width 140 height 34
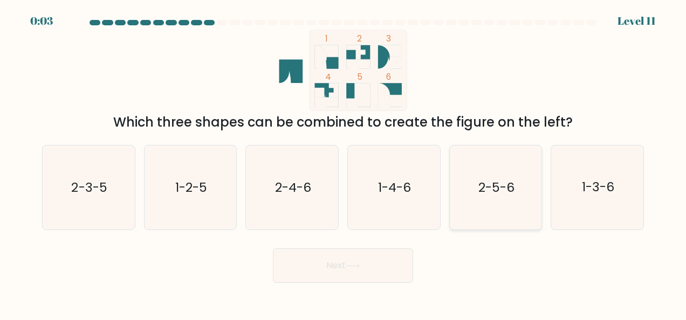
click at [494, 212] on icon "2-5-6" at bounding box center [495, 188] width 84 height 84
click at [343, 163] on input "e. 2-5-6" at bounding box center [343, 161] width 1 height 3
radio input "true"
click at [352, 269] on button "Next" at bounding box center [343, 265] width 140 height 34
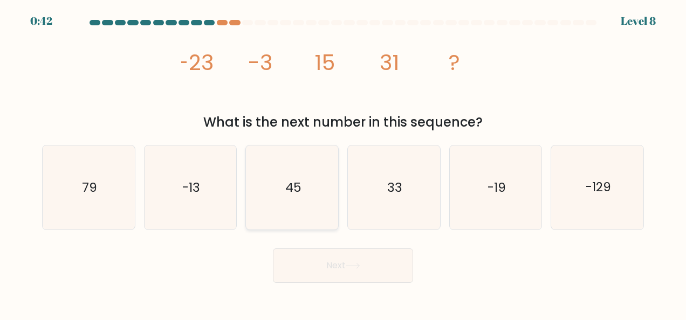
click at [276, 181] on icon "45" at bounding box center [292, 188] width 84 height 84
click at [343, 163] on input "c. 45" at bounding box center [343, 161] width 1 height 3
radio input "true"
click at [353, 262] on button "Next" at bounding box center [343, 265] width 140 height 34
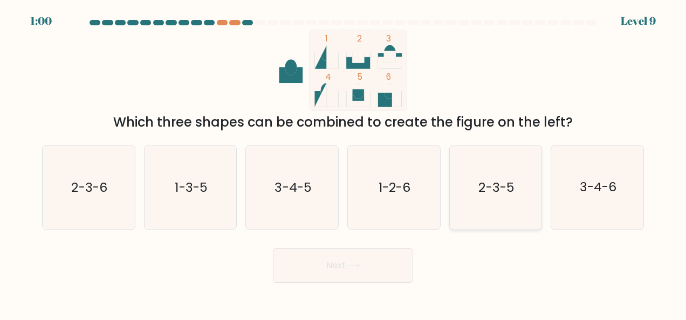
click at [495, 191] on text "2-3-5" at bounding box center [497, 187] width 36 height 17
click at [343, 163] on input "e. 2-3-5" at bounding box center [343, 161] width 1 height 3
radio input "true"
click at [366, 260] on button "Next" at bounding box center [343, 265] width 140 height 34
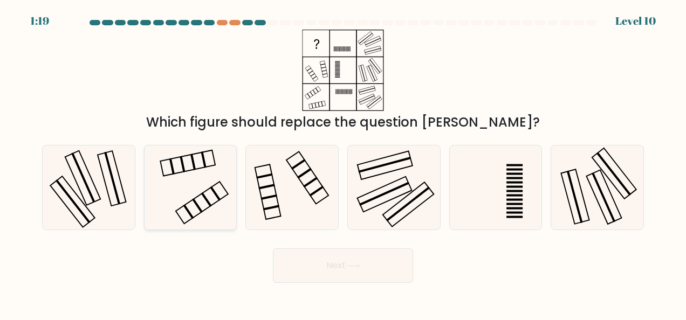
click at [190, 189] on icon at bounding box center [190, 188] width 84 height 84
click at [343, 163] on input "b." at bounding box center [343, 161] width 1 height 3
radio input "true"
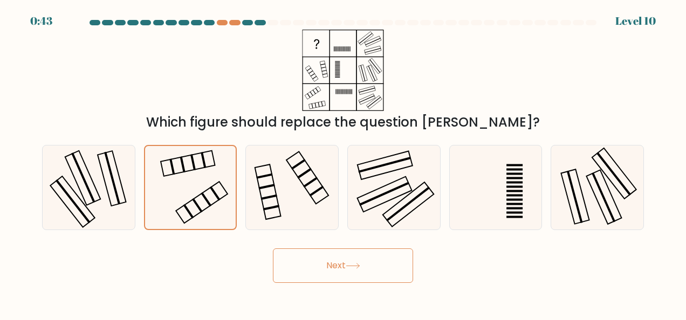
click at [330, 277] on button "Next" at bounding box center [343, 265] width 140 height 34
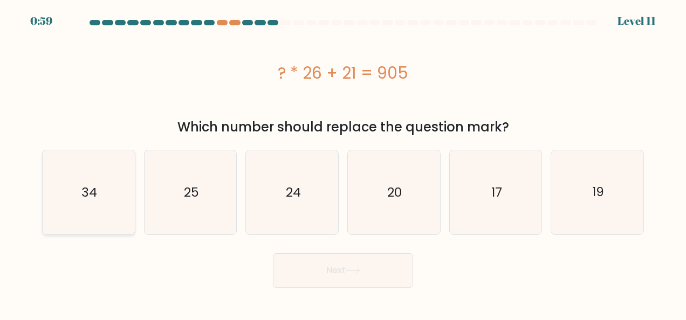
click at [97, 216] on icon "34" at bounding box center [88, 192] width 84 height 84
click at [343, 163] on input "a. 34" at bounding box center [343, 161] width 1 height 3
radio input "true"
click at [337, 268] on button "Next" at bounding box center [343, 270] width 140 height 34
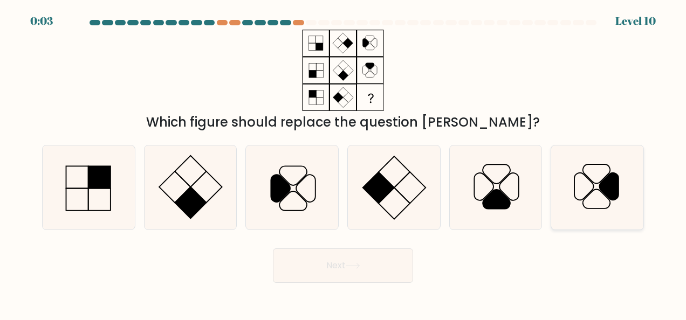
click at [622, 167] on icon at bounding box center [597, 188] width 84 height 84
click at [343, 163] on input "f." at bounding box center [343, 161] width 1 height 3
radio input "true"
click at [337, 259] on button "Next" at bounding box center [343, 265] width 140 height 34
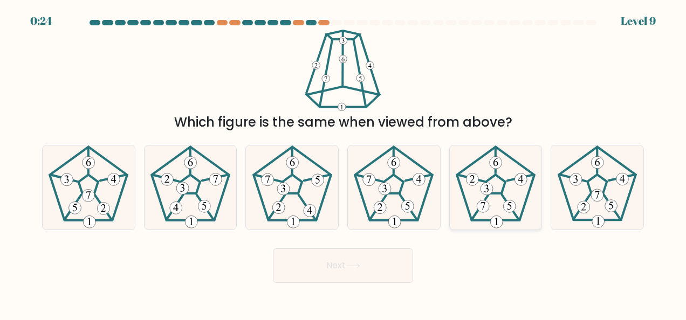
click at [504, 190] on icon at bounding box center [495, 188] width 84 height 84
click at [343, 163] on input "e." at bounding box center [343, 161] width 1 height 3
radio input "true"
click at [342, 255] on button "Next" at bounding box center [343, 265] width 140 height 34
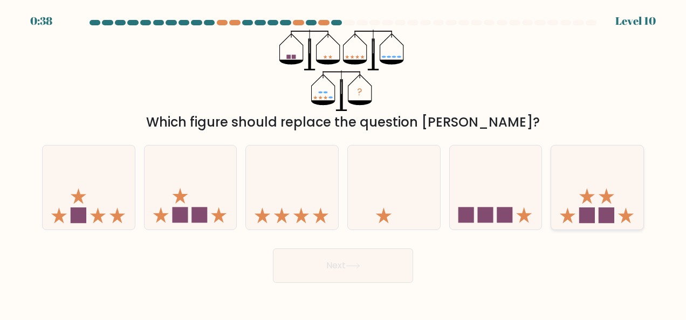
click at [610, 197] on icon at bounding box center [597, 187] width 92 height 76
click at [343, 163] on input "f." at bounding box center [343, 161] width 1 height 3
radio input "true"
click at [342, 252] on button "Next" at bounding box center [343, 265] width 140 height 34
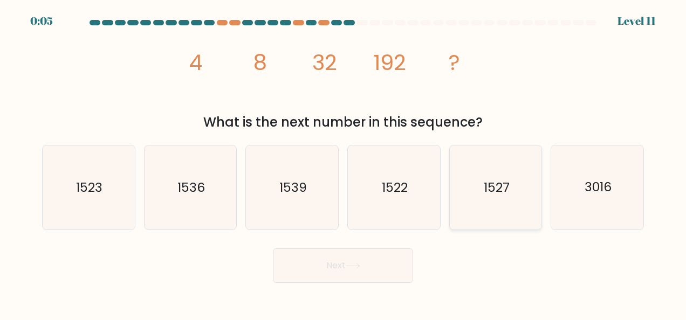
click at [490, 220] on icon "1527" at bounding box center [495, 188] width 84 height 84
click at [343, 163] on input "e. 1527" at bounding box center [343, 161] width 1 height 3
radio input "true"
click at [88, 203] on icon "1523" at bounding box center [88, 188] width 84 height 84
click at [343, 163] on input "a. 1523" at bounding box center [343, 161] width 1 height 3
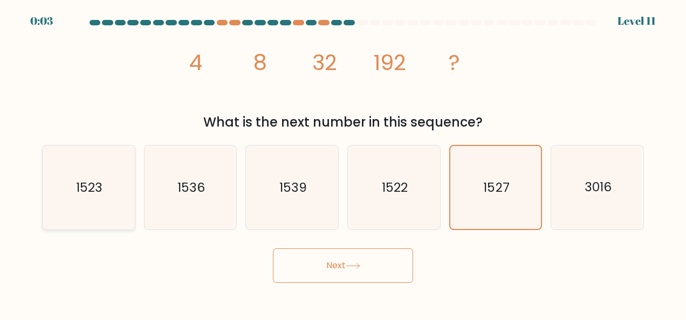
radio input "true"
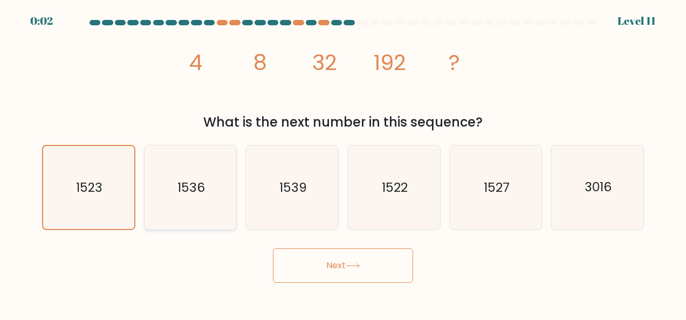
click at [191, 213] on icon "1536" at bounding box center [190, 188] width 84 height 84
click at [343, 163] on input "b. 1536" at bounding box center [343, 161] width 1 height 3
radio input "true"
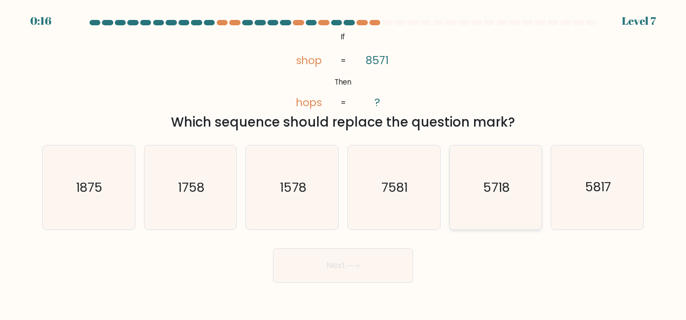
click at [513, 196] on icon "5718" at bounding box center [495, 188] width 84 height 84
click at [343, 163] on input "e. 5718" at bounding box center [343, 161] width 1 height 3
radio input "true"
click at [336, 265] on button "Next" at bounding box center [343, 265] width 140 height 34
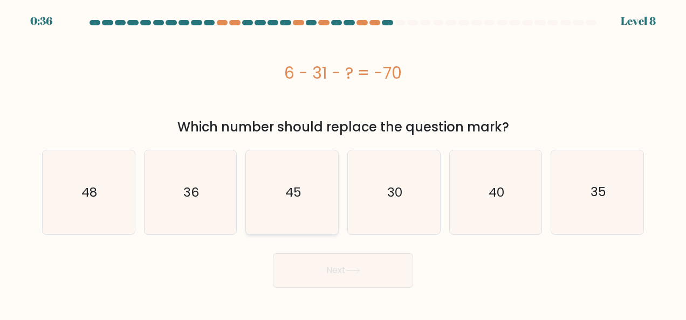
click at [309, 171] on icon "45" at bounding box center [292, 192] width 84 height 84
click at [343, 163] on input "c. 45" at bounding box center [343, 161] width 1 height 3
radio input "true"
click at [331, 266] on button "Next" at bounding box center [343, 270] width 140 height 34
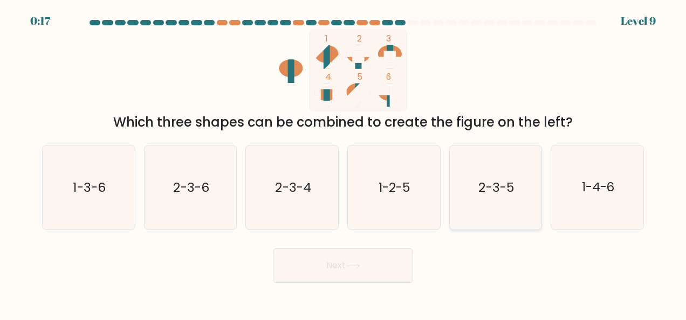
click at [482, 199] on icon "2-3-5" at bounding box center [495, 188] width 84 height 84
click at [343, 163] on input "e. 2-3-5" at bounding box center [343, 161] width 1 height 3
radio input "true"
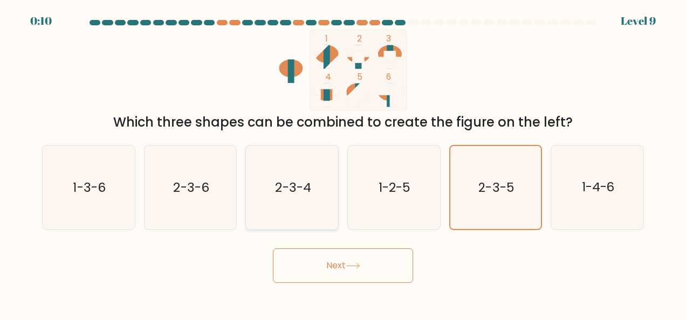
click at [308, 199] on icon "2-3-4" at bounding box center [292, 188] width 84 height 84
click at [343, 163] on input "c. 2-3-4" at bounding box center [343, 161] width 1 height 3
radio input "true"
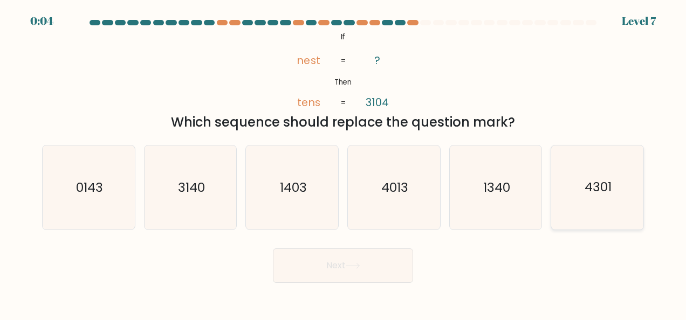
click at [627, 199] on icon "4301" at bounding box center [597, 188] width 84 height 84
click at [343, 163] on input "f. 4301" at bounding box center [343, 161] width 1 height 3
radio input "true"
click at [361, 258] on button "Next" at bounding box center [343, 265] width 140 height 34
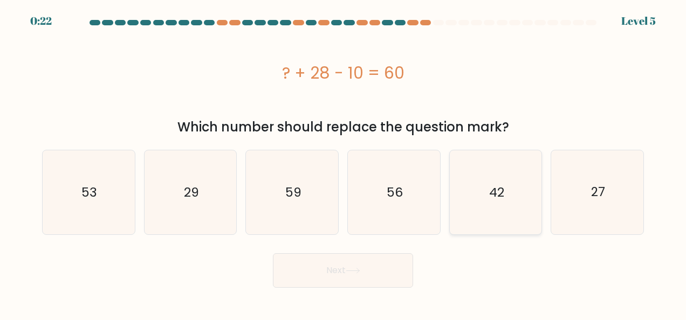
click at [501, 171] on icon "42" at bounding box center [495, 192] width 84 height 84
click at [343, 163] on input "e. 42" at bounding box center [343, 161] width 1 height 3
radio input "true"
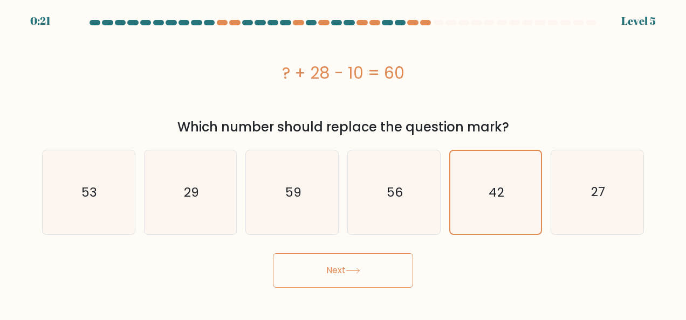
click at [355, 268] on icon at bounding box center [352, 271] width 15 height 6
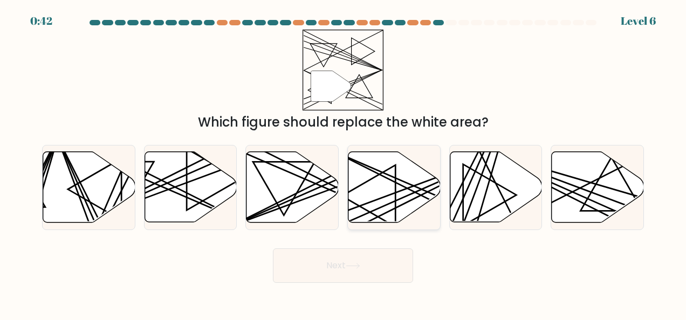
click at [375, 186] on icon at bounding box center [394, 187] width 92 height 71
click at [343, 163] on input "d." at bounding box center [343, 161] width 1 height 3
radio input "true"
click at [308, 259] on button "Next" at bounding box center [343, 265] width 140 height 34
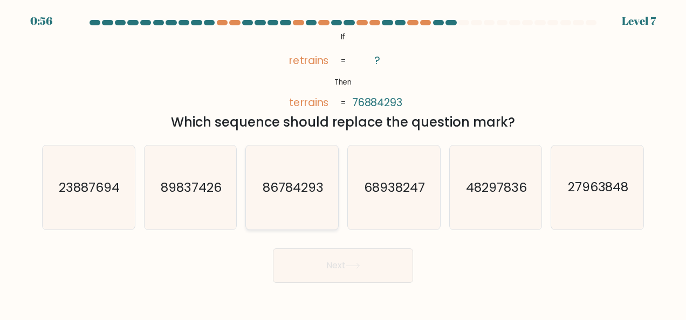
click at [288, 197] on icon "86784293" at bounding box center [292, 188] width 84 height 84
click at [343, 163] on input "c. 86784293" at bounding box center [343, 161] width 1 height 3
radio input "true"
click at [347, 261] on button "Next" at bounding box center [343, 265] width 140 height 34
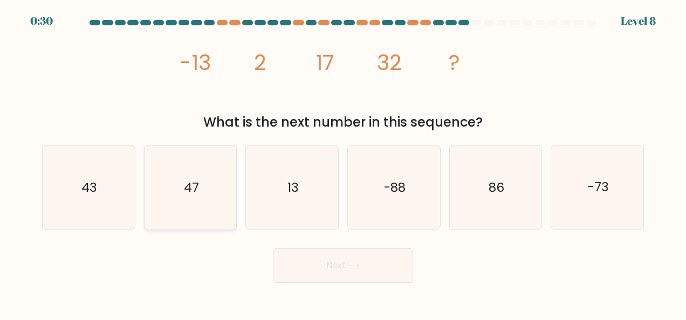
click at [192, 183] on text "47" at bounding box center [191, 187] width 15 height 17
click at [343, 163] on input "b. 47" at bounding box center [343, 161] width 1 height 3
radio input "true"
click at [357, 264] on icon at bounding box center [352, 266] width 15 height 6
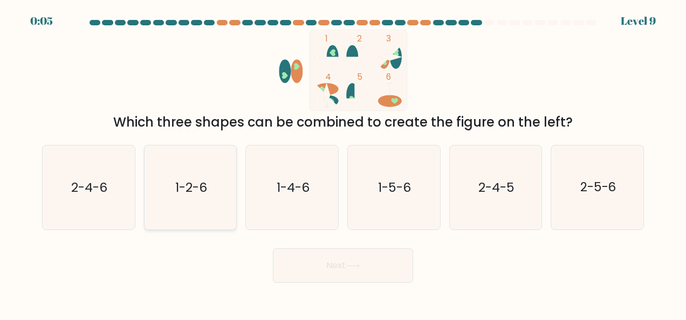
click at [184, 194] on text "1-2-6" at bounding box center [191, 187] width 32 height 17
click at [343, 163] on input "b. 1-2-6" at bounding box center [343, 161] width 1 height 3
radio input "true"
click at [357, 261] on button "Next" at bounding box center [343, 265] width 140 height 34
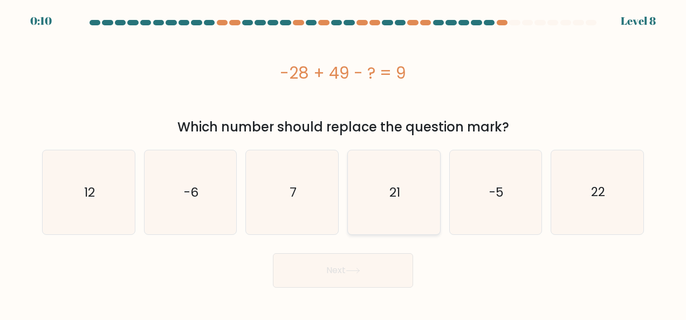
click at [406, 213] on icon "21" at bounding box center [393, 192] width 84 height 84
click at [343, 163] on input "d. 21" at bounding box center [343, 161] width 1 height 3
radio input "true"
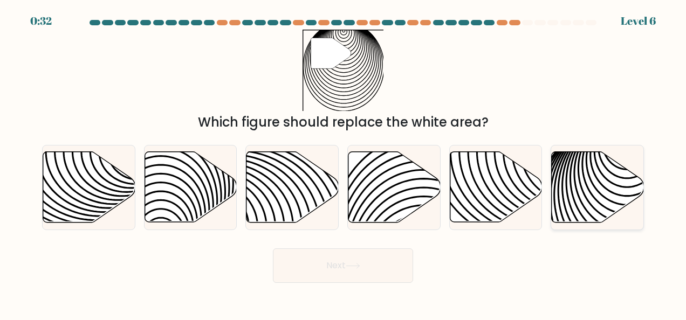
click at [571, 184] on icon at bounding box center [626, 227] width 185 height 185
click at [343, 163] on input "f." at bounding box center [343, 161] width 1 height 3
radio input "true"
click at [362, 279] on button "Next" at bounding box center [343, 265] width 140 height 34
click at [359, 275] on button "Next" at bounding box center [343, 265] width 140 height 34
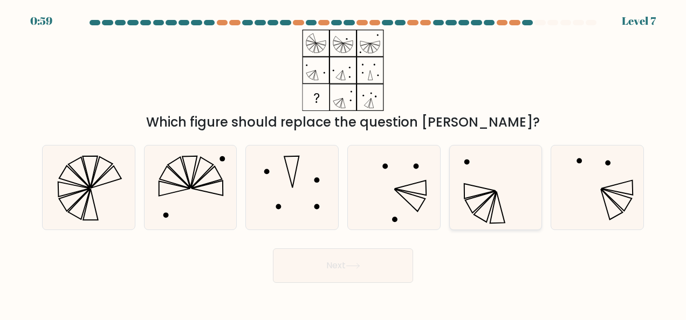
click at [454, 204] on icon at bounding box center [495, 188] width 84 height 84
click at [343, 163] on input "e." at bounding box center [343, 161] width 1 height 3
radio input "true"
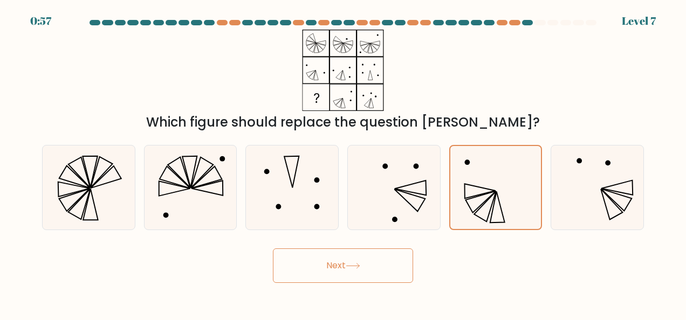
click at [392, 260] on button "Next" at bounding box center [343, 265] width 140 height 34
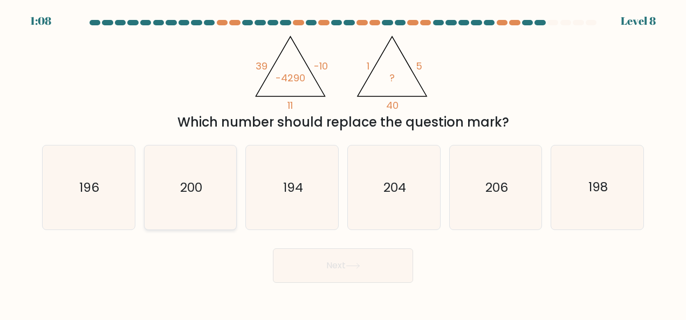
click at [198, 177] on icon "200" at bounding box center [190, 188] width 84 height 84
click at [343, 163] on input "b. 200" at bounding box center [343, 161] width 1 height 3
radio input "true"
click at [333, 259] on button "Next" at bounding box center [343, 265] width 140 height 34
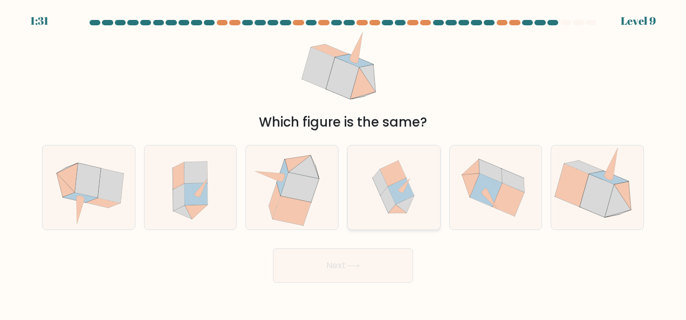
click at [383, 186] on icon at bounding box center [379, 182] width 15 height 26
click at [343, 163] on input "d." at bounding box center [343, 161] width 1 height 3
radio input "true"
click at [350, 267] on icon at bounding box center [352, 266] width 15 height 6
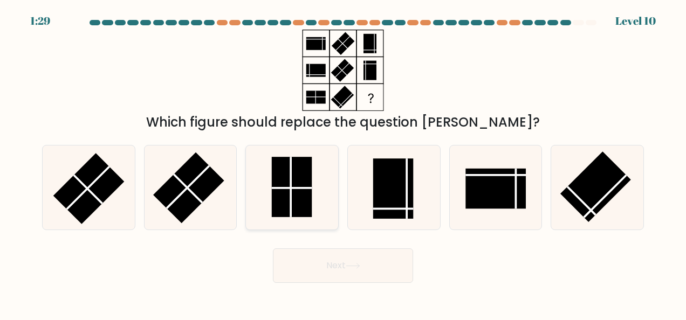
click at [279, 188] on line at bounding box center [292, 188] width 40 height 0
click at [343, 163] on input "c." at bounding box center [343, 161] width 1 height 3
radio input "true"
click at [341, 257] on button "Next" at bounding box center [343, 265] width 140 height 34
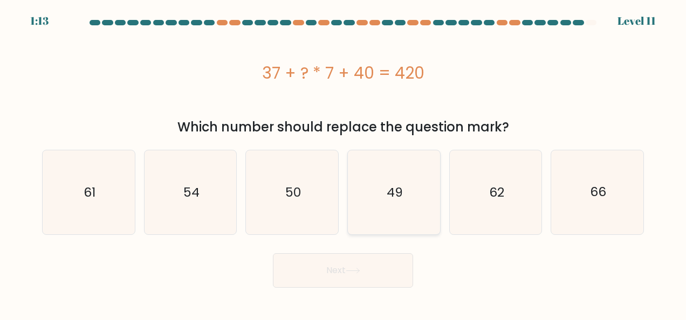
click at [384, 201] on icon "49" at bounding box center [393, 192] width 84 height 84
click at [343, 163] on input "d. 49" at bounding box center [343, 161] width 1 height 3
radio input "true"
click at [351, 285] on button "Next" at bounding box center [343, 270] width 140 height 34
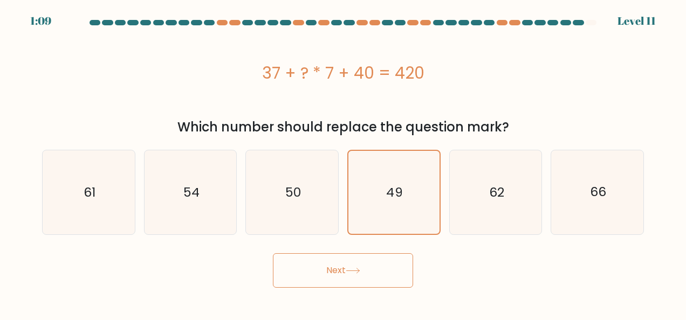
click at [340, 264] on button "Next" at bounding box center [343, 270] width 140 height 34
click at [366, 276] on button "Next" at bounding box center [343, 270] width 140 height 34
click at [364, 268] on button "Next" at bounding box center [343, 270] width 140 height 34
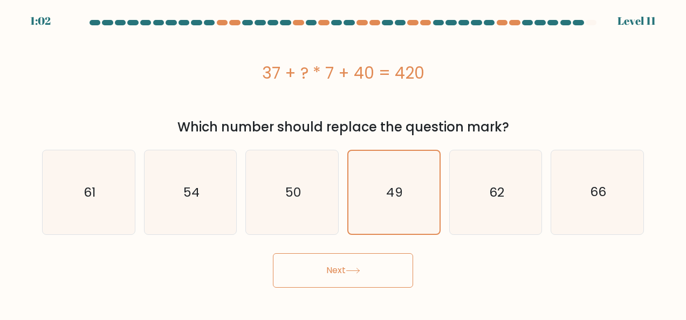
click at [302, 265] on button "Next" at bounding box center [343, 270] width 140 height 34
click at [335, 277] on button "Next" at bounding box center [343, 270] width 140 height 34
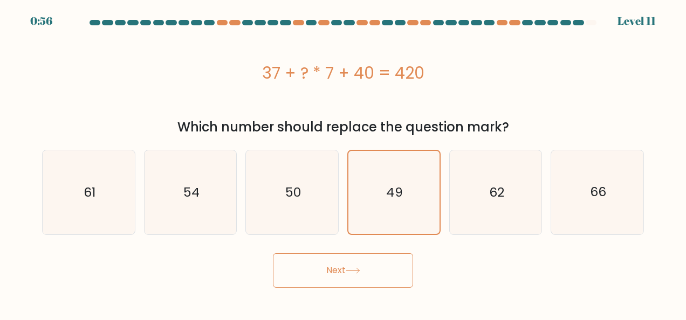
click at [335, 277] on button "Next" at bounding box center [343, 270] width 140 height 34
click at [342, 266] on button "Next" at bounding box center [343, 270] width 140 height 34
click at [418, 200] on icon "49" at bounding box center [393, 192] width 83 height 83
click at [343, 163] on input "d. 49" at bounding box center [343, 161] width 1 height 3
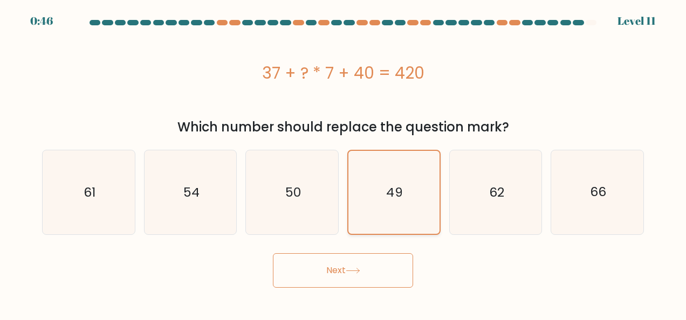
click at [418, 200] on icon "49" at bounding box center [393, 192] width 83 height 83
click at [343, 163] on input "d. 49" at bounding box center [343, 161] width 1 height 3
click at [319, 261] on button "Next" at bounding box center [343, 270] width 140 height 34
click at [385, 274] on button "Next" at bounding box center [343, 270] width 140 height 34
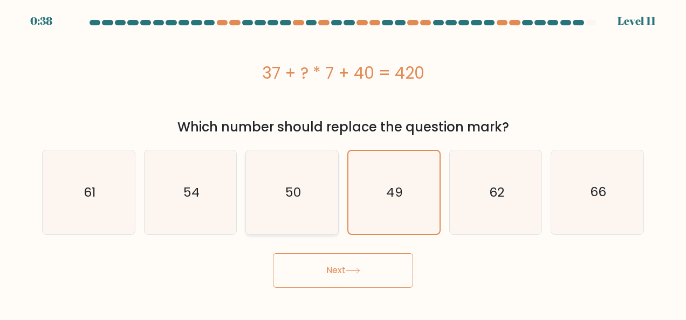
click at [292, 198] on text "50" at bounding box center [293, 192] width 16 height 17
click at [343, 163] on input "c. 50" at bounding box center [343, 161] width 1 height 3
radio input "true"
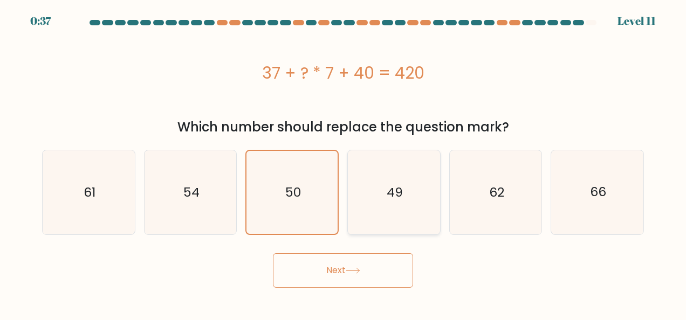
click at [392, 183] on icon "49" at bounding box center [393, 192] width 84 height 84
click at [343, 163] on input "d. 49" at bounding box center [343, 161] width 1 height 3
radio input "true"
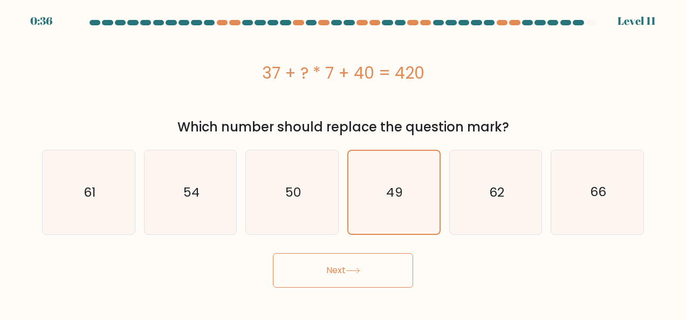
click at [347, 272] on button "Next" at bounding box center [343, 270] width 140 height 34
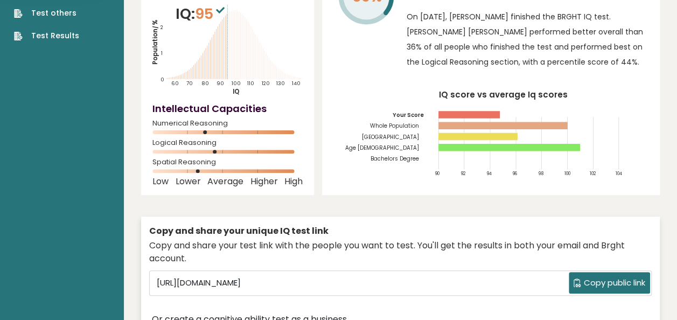
scroll to position [172, 0]
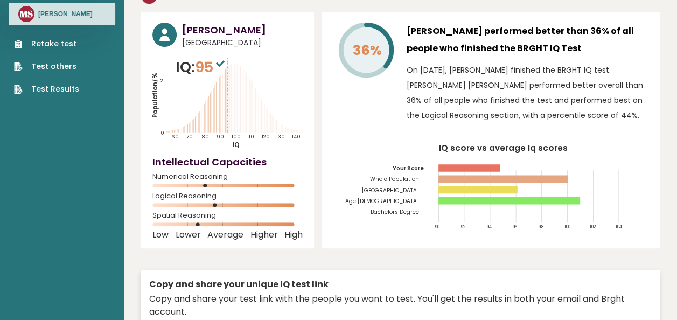
scroll to position [0, 0]
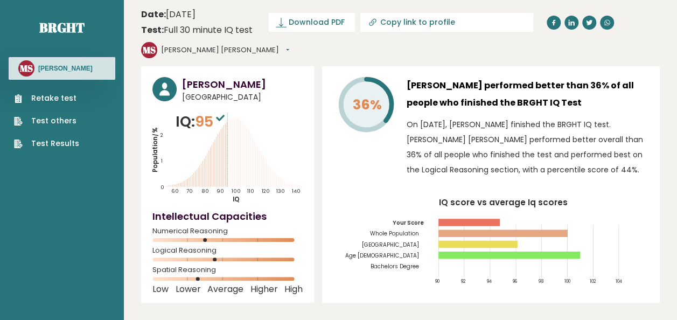
click at [641, 202] on icon "IQ score vs average Iq scores 90 92 94 96 98 100 102 104 Your Score Whole Popul…" at bounding box center [491, 245] width 315 height 93
click at [321, 18] on span "Download PDF" at bounding box center [317, 22] width 56 height 11
